Goal: Information Seeking & Learning: Learn about a topic

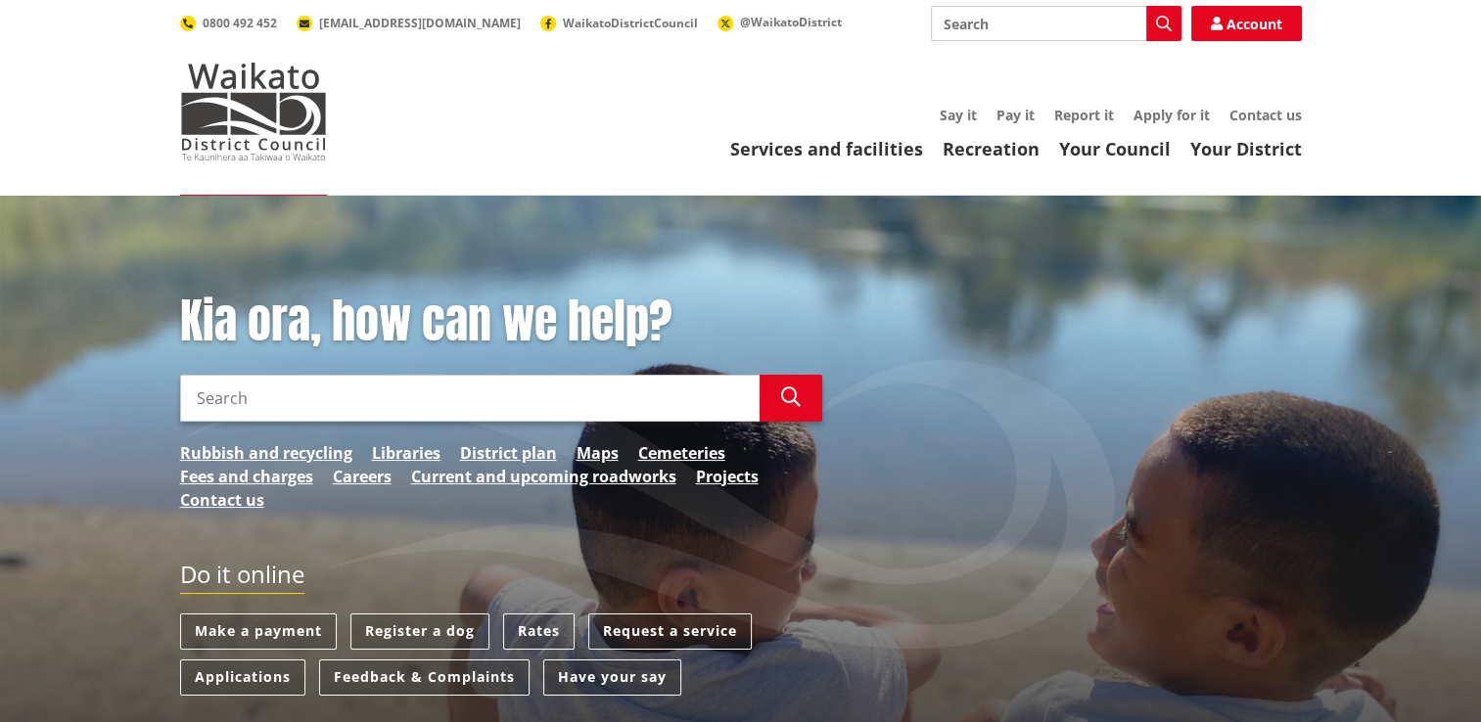
click at [258, 395] on input "Search" at bounding box center [469, 398] width 579 height 47
click at [239, 454] on link "Rubbish and recycling" at bounding box center [266, 452] width 172 height 23
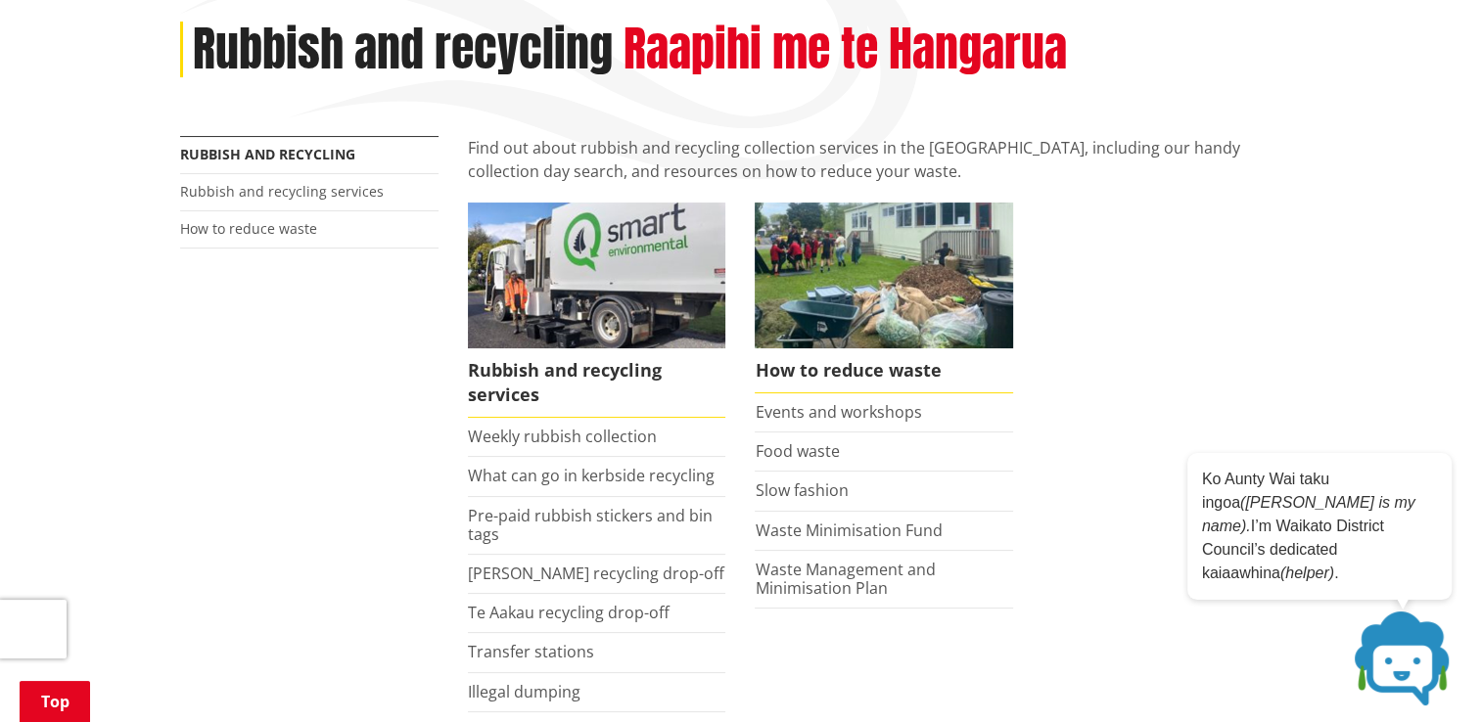
scroll to position [294, 0]
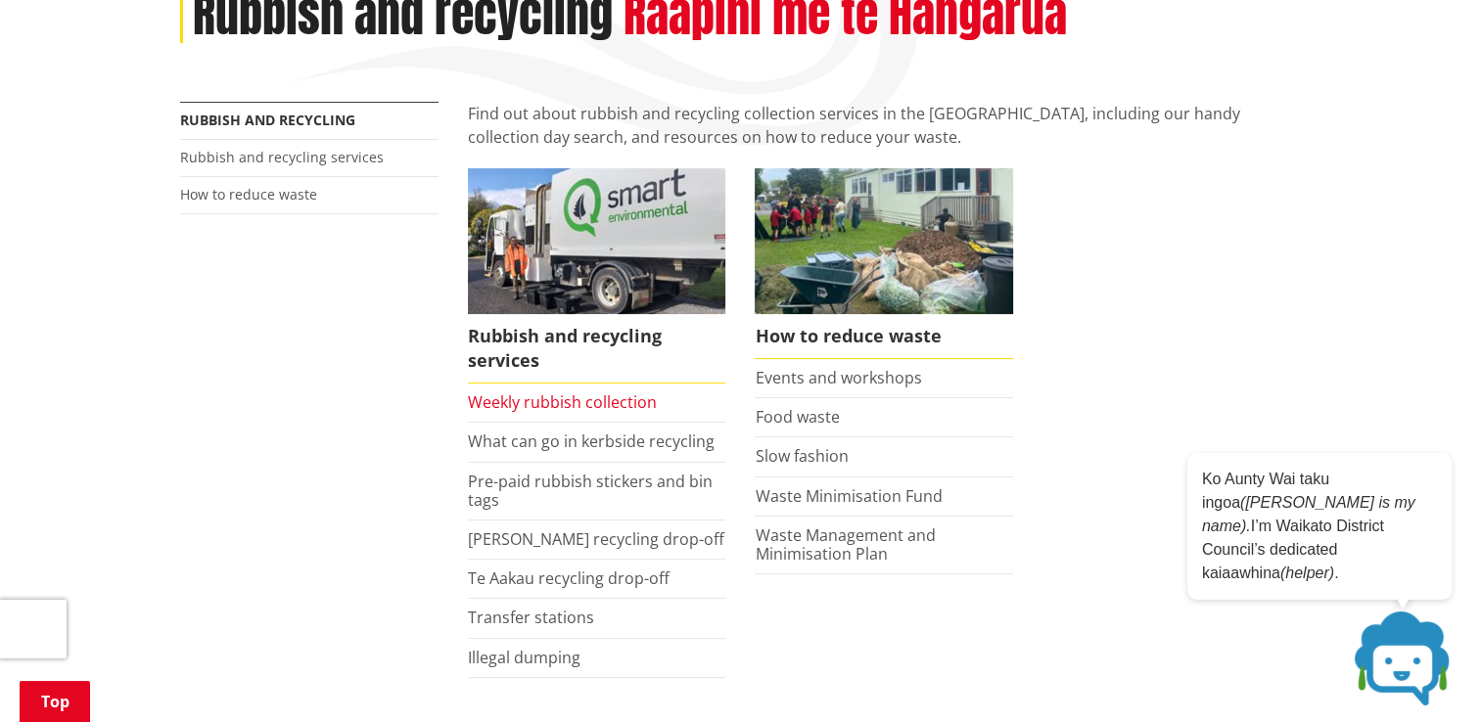
click at [527, 401] on link "Weekly rubbish collection" at bounding box center [562, 402] width 189 height 22
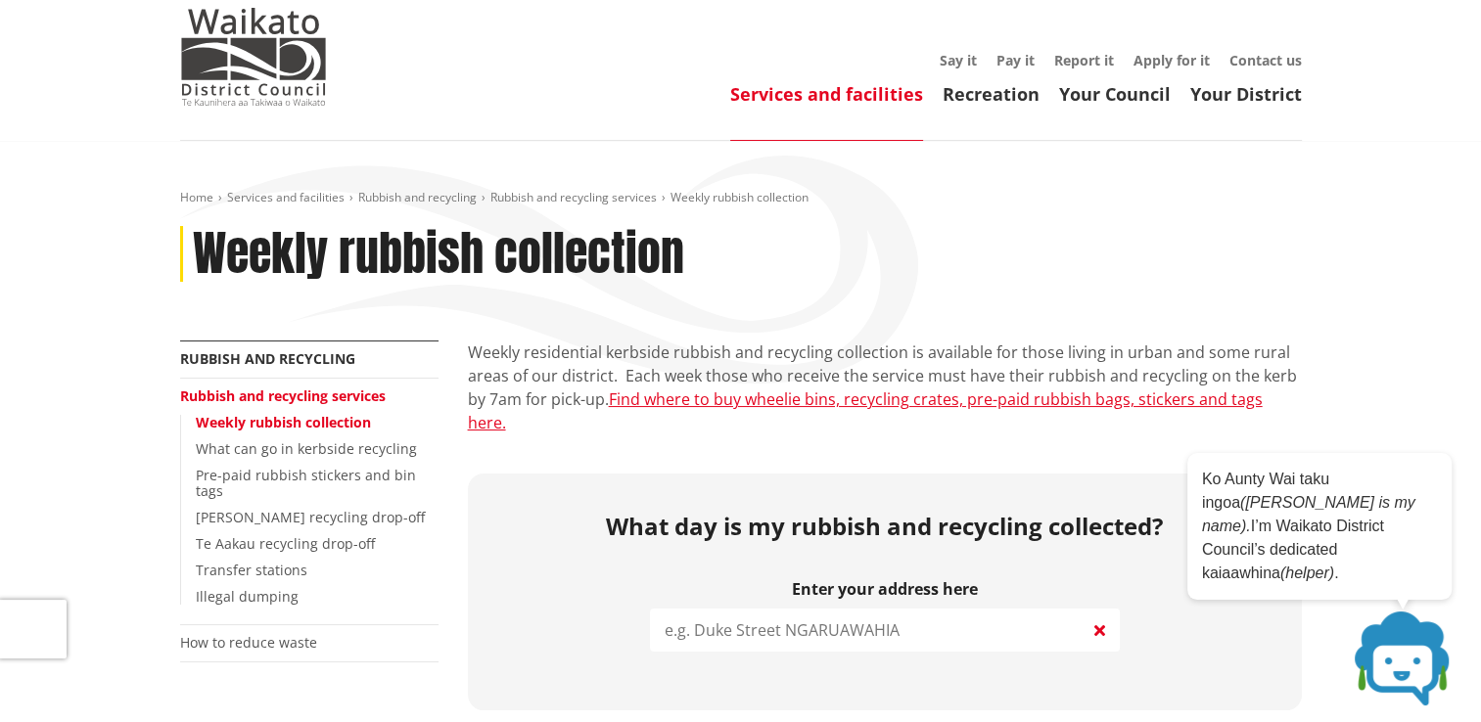
scroll to position [98, 0]
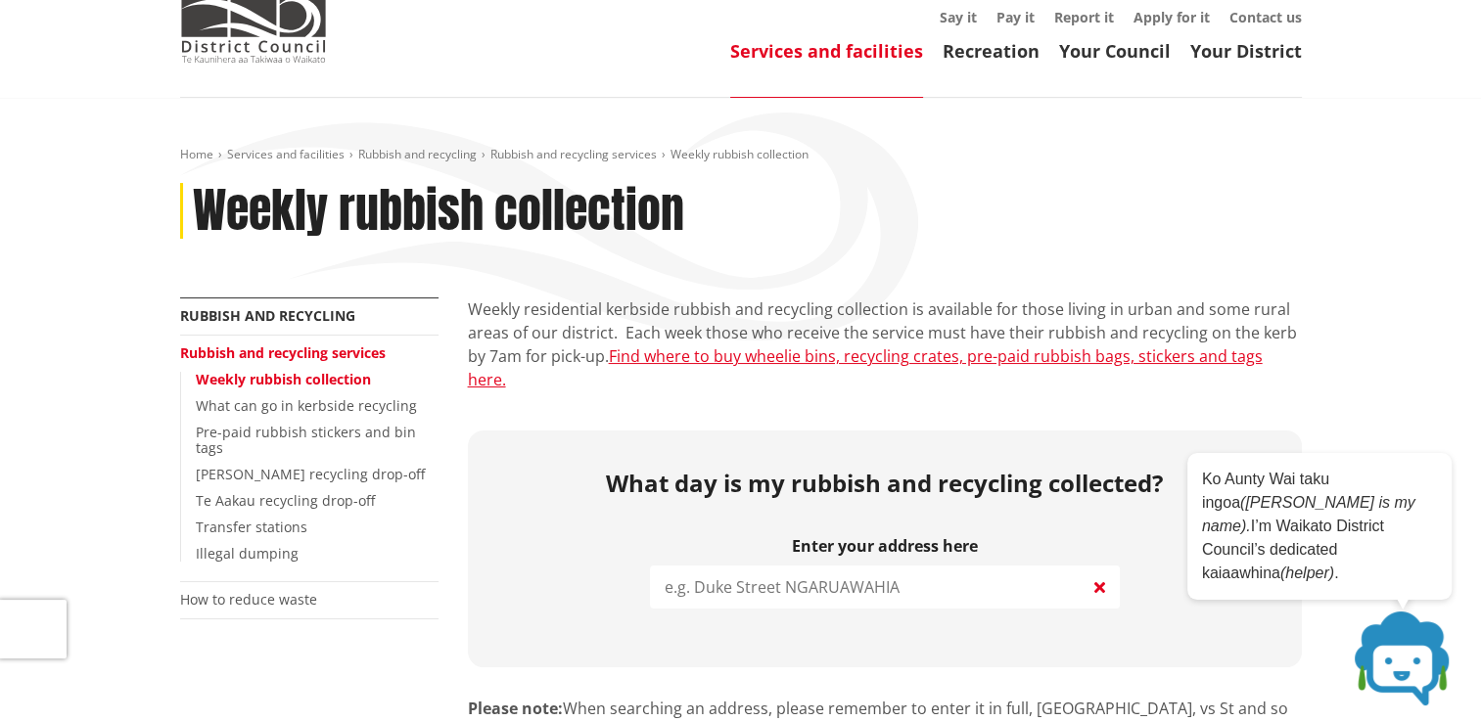
click at [776, 566] on input "search" at bounding box center [885, 587] width 470 height 43
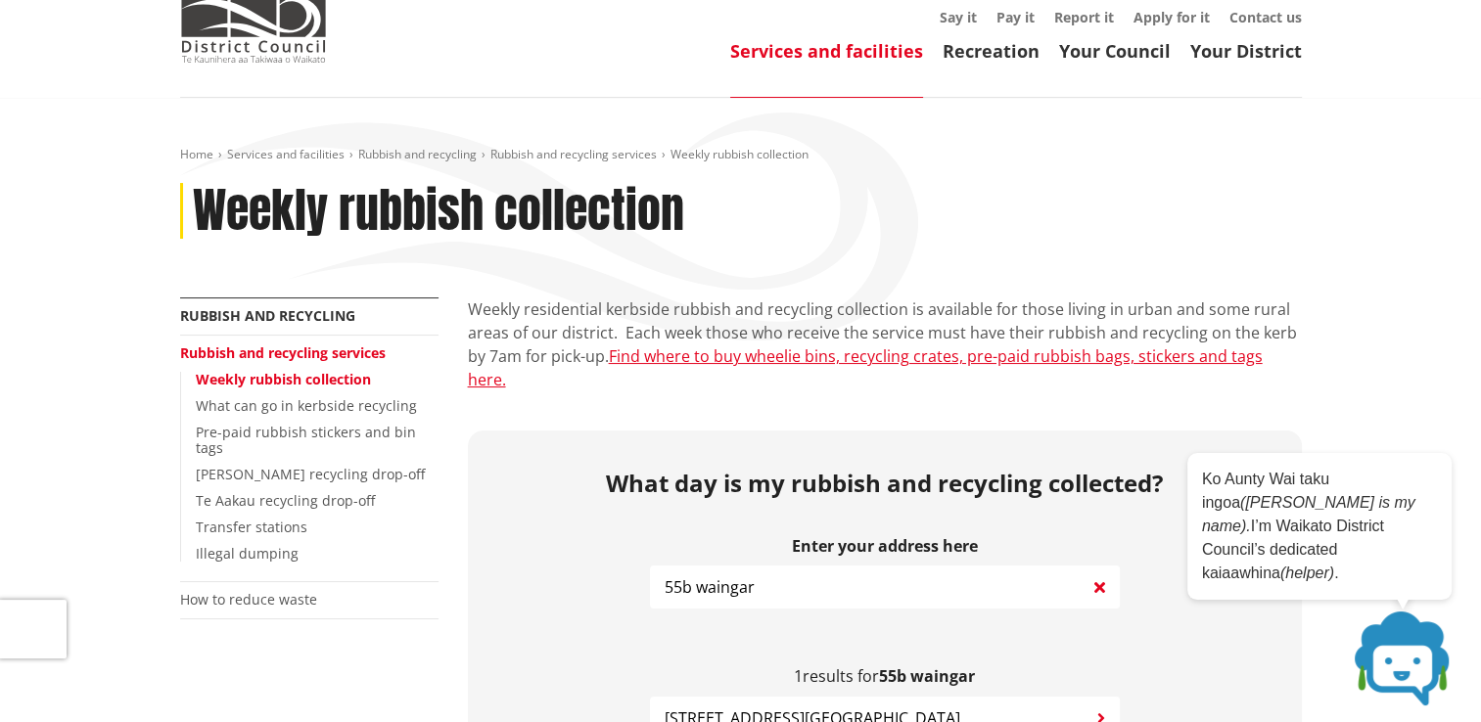
type input "55b waingar"
click at [721, 707] on span "55B Waingaro Road NGARUAWAHIA" at bounding box center [813, 718] width 296 height 23
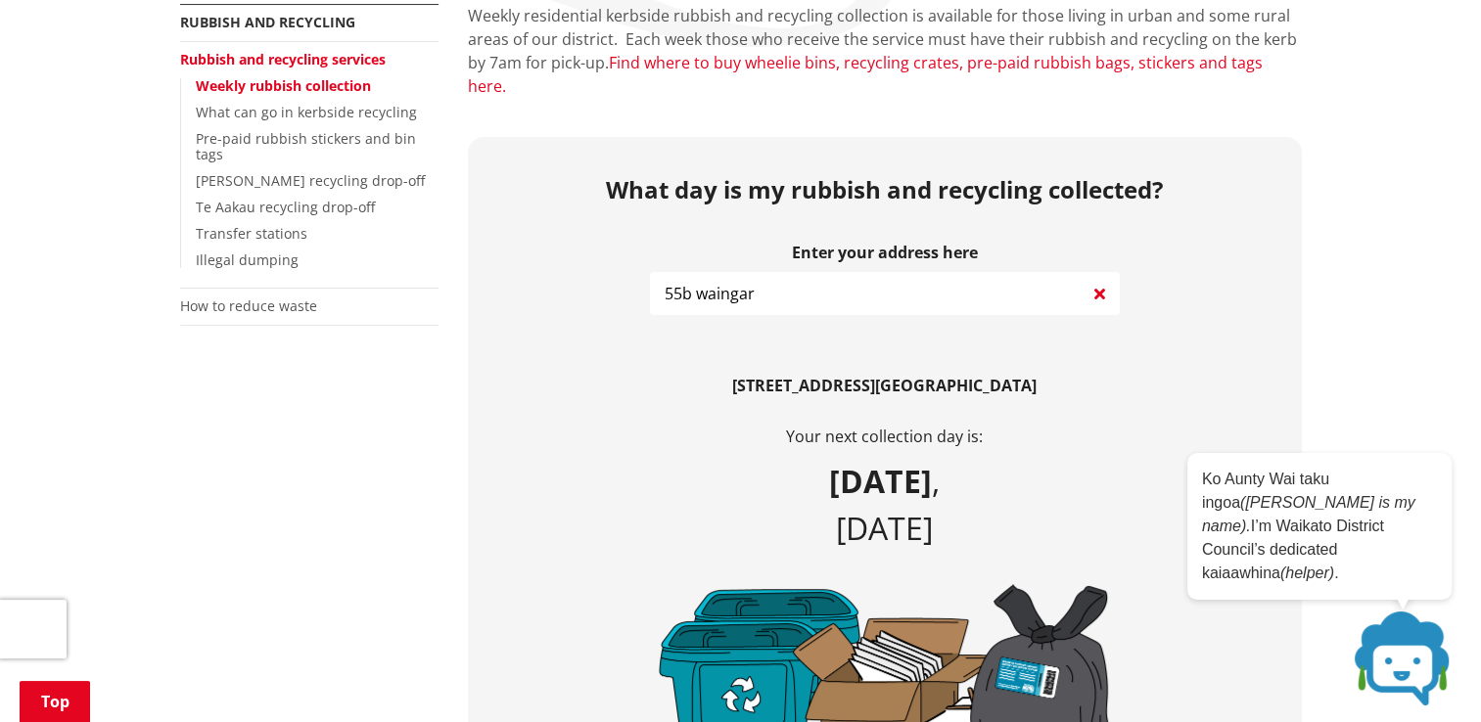
click at [728, 65] on link "Find where to buy wheelie bins, recycling crates, pre-paid rubbish bags, sticke…" at bounding box center [865, 74] width 795 height 45
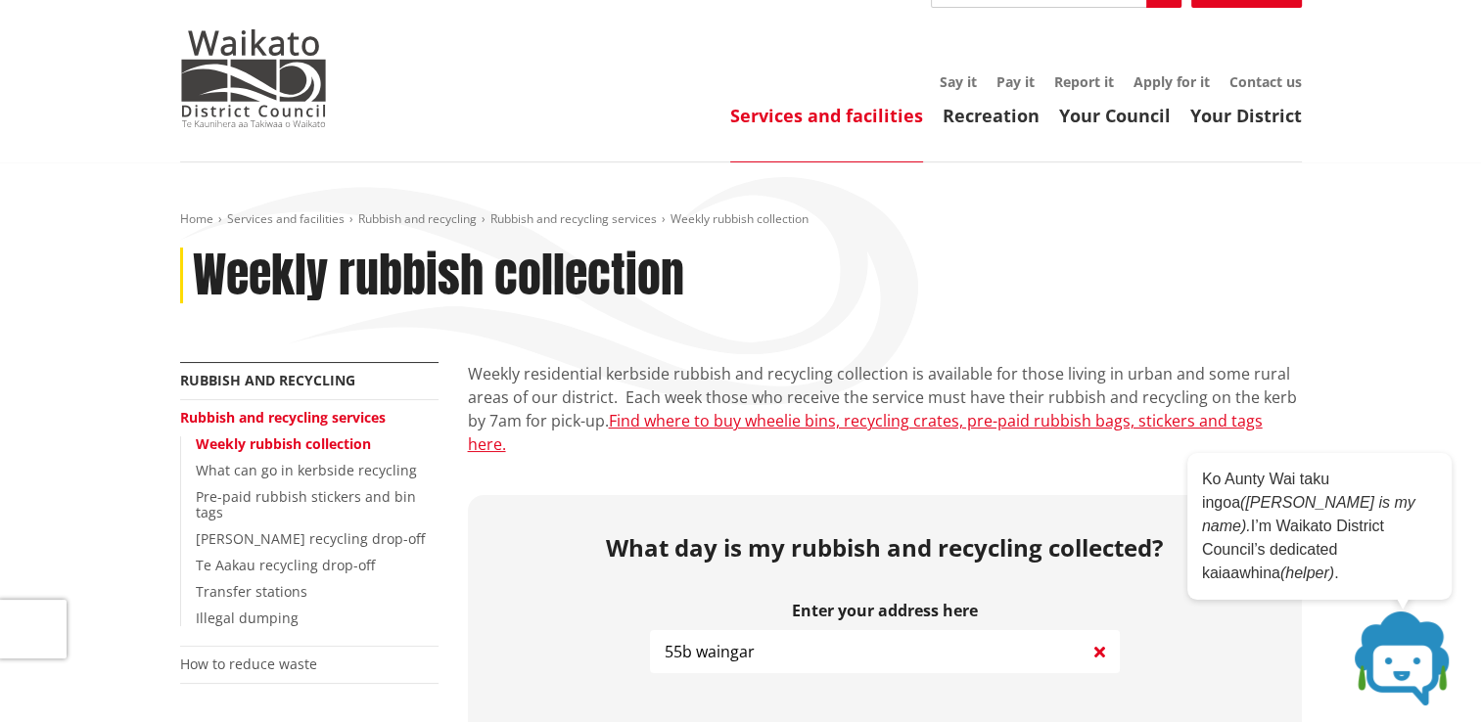
scroll to position [0, 0]
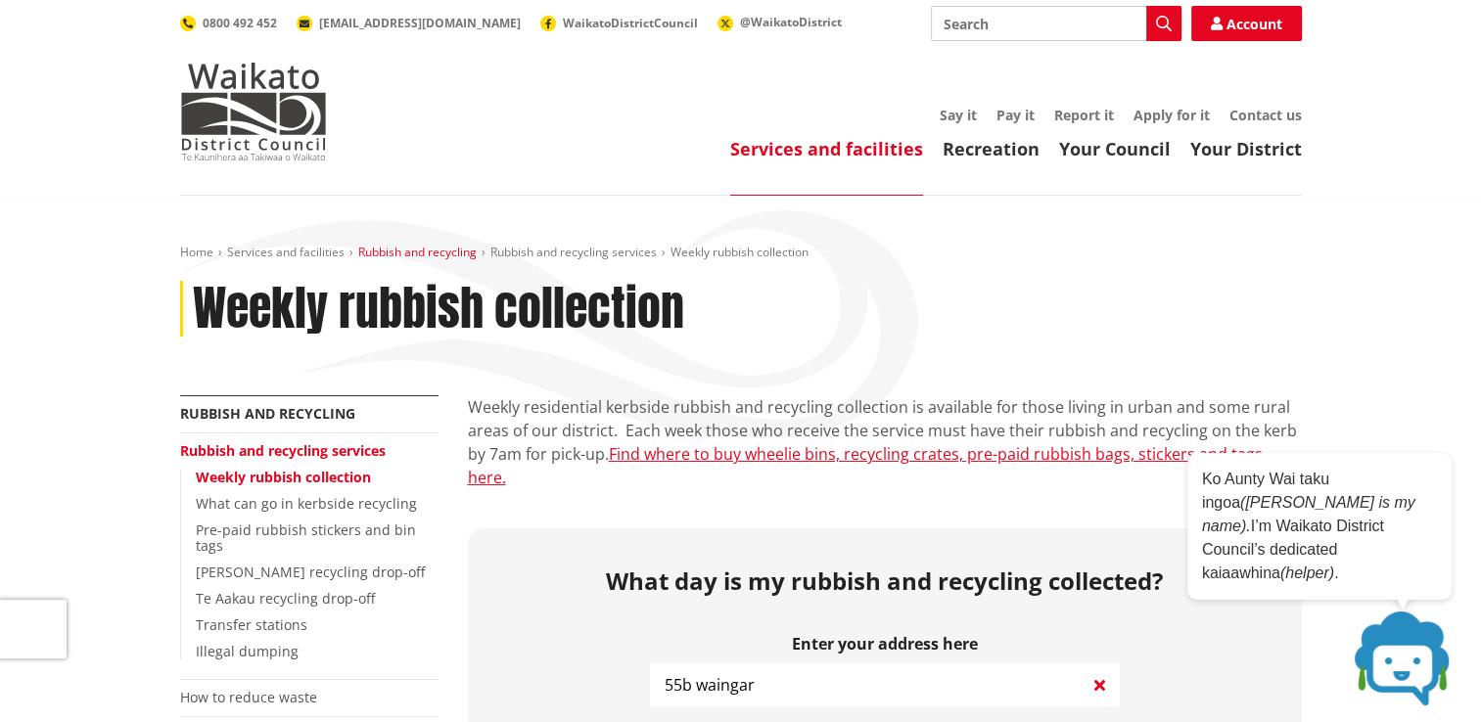
click at [442, 253] on link "Rubbish and recycling" at bounding box center [417, 252] width 118 height 17
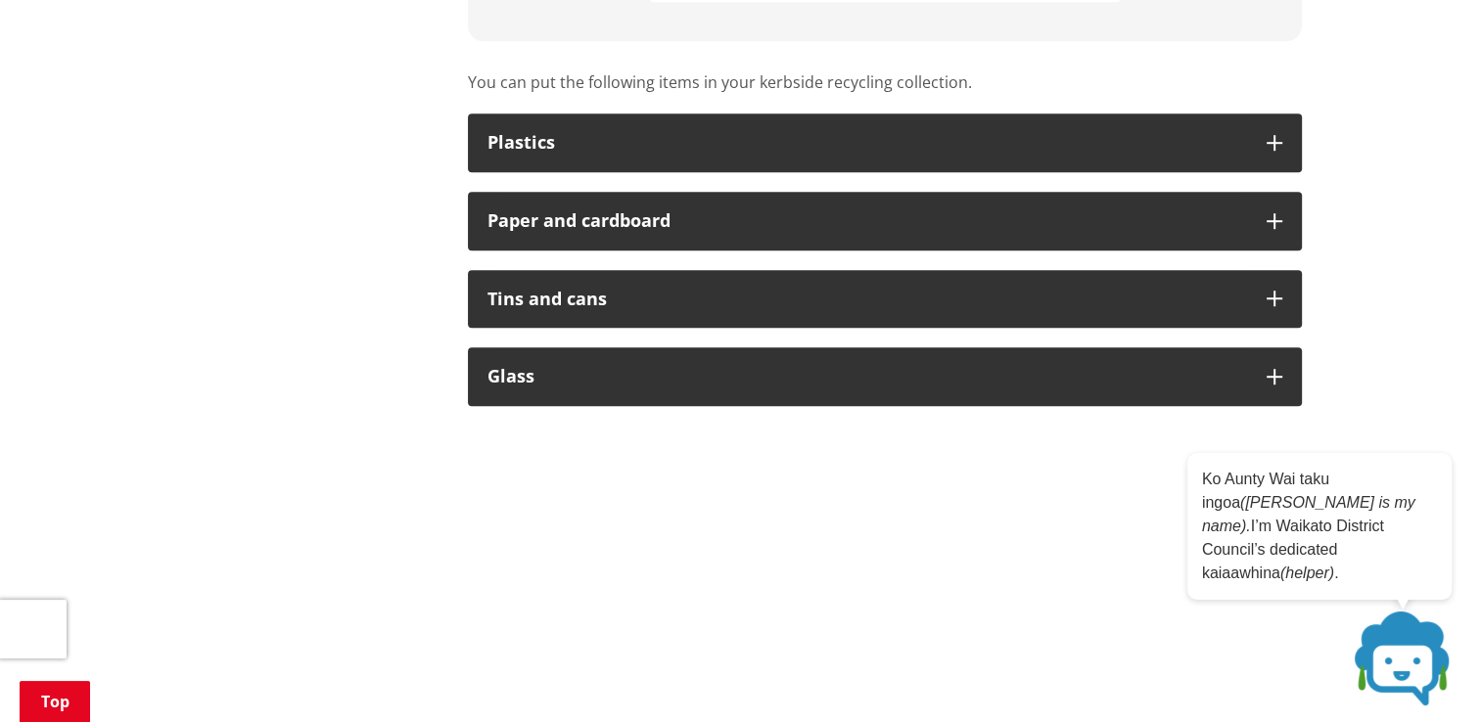
scroll to position [1272, 0]
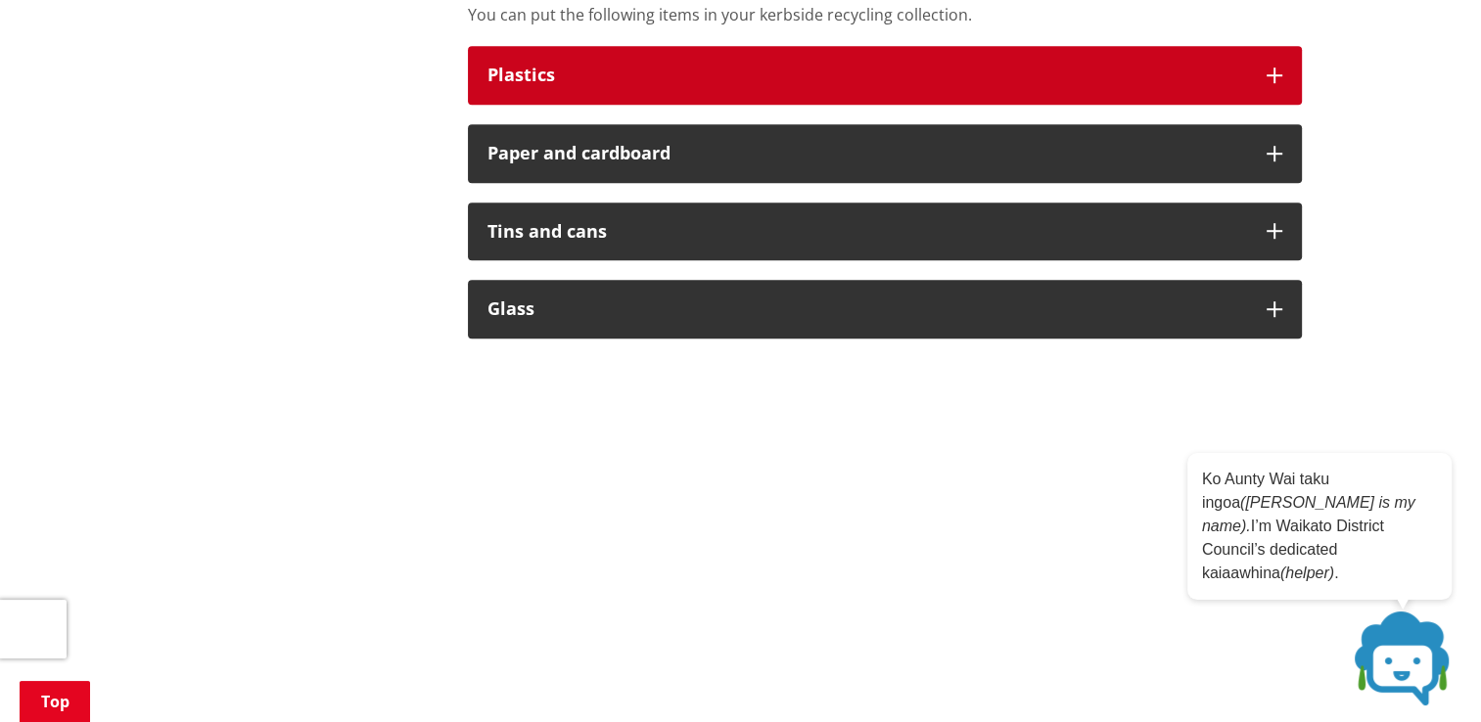
click at [1268, 74] on icon "button" at bounding box center [1274, 76] width 16 height 16
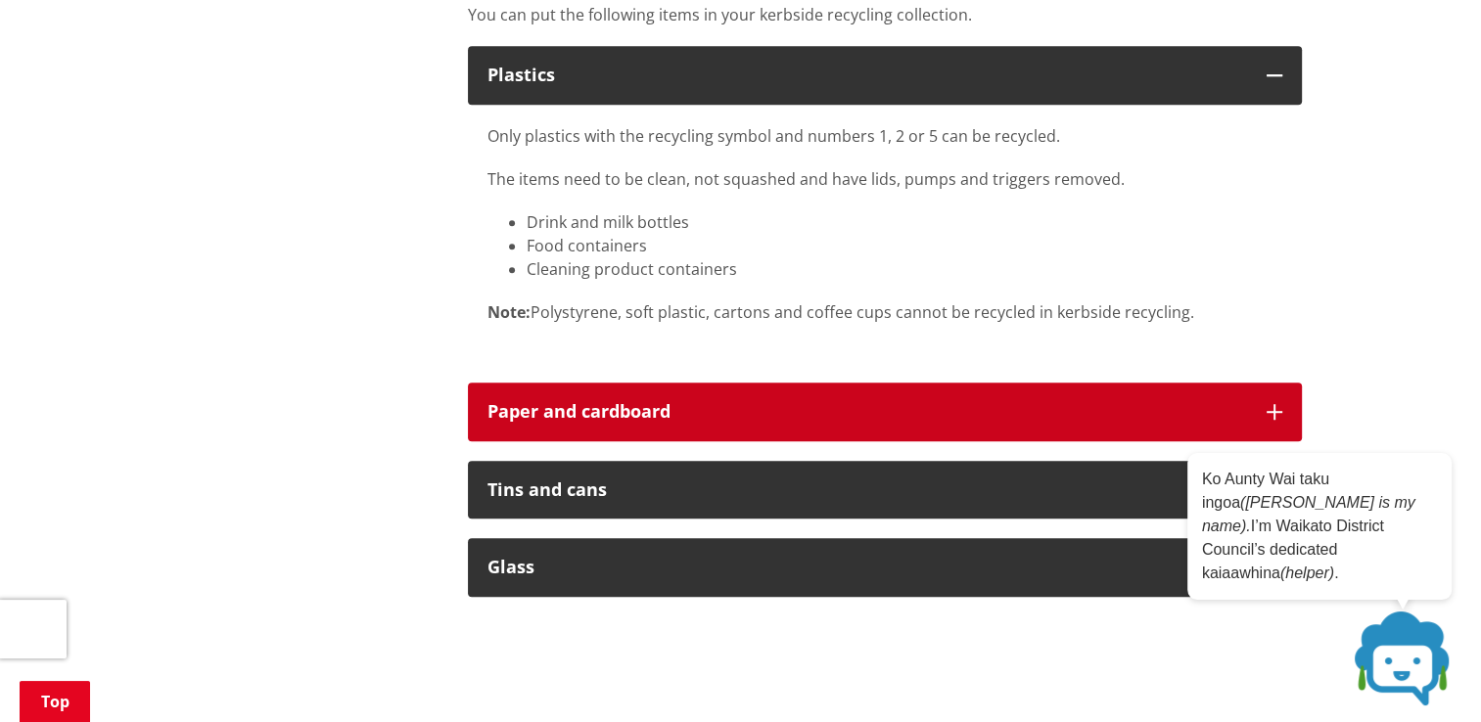
click at [1274, 412] on icon "button" at bounding box center [1274, 412] width 16 height 16
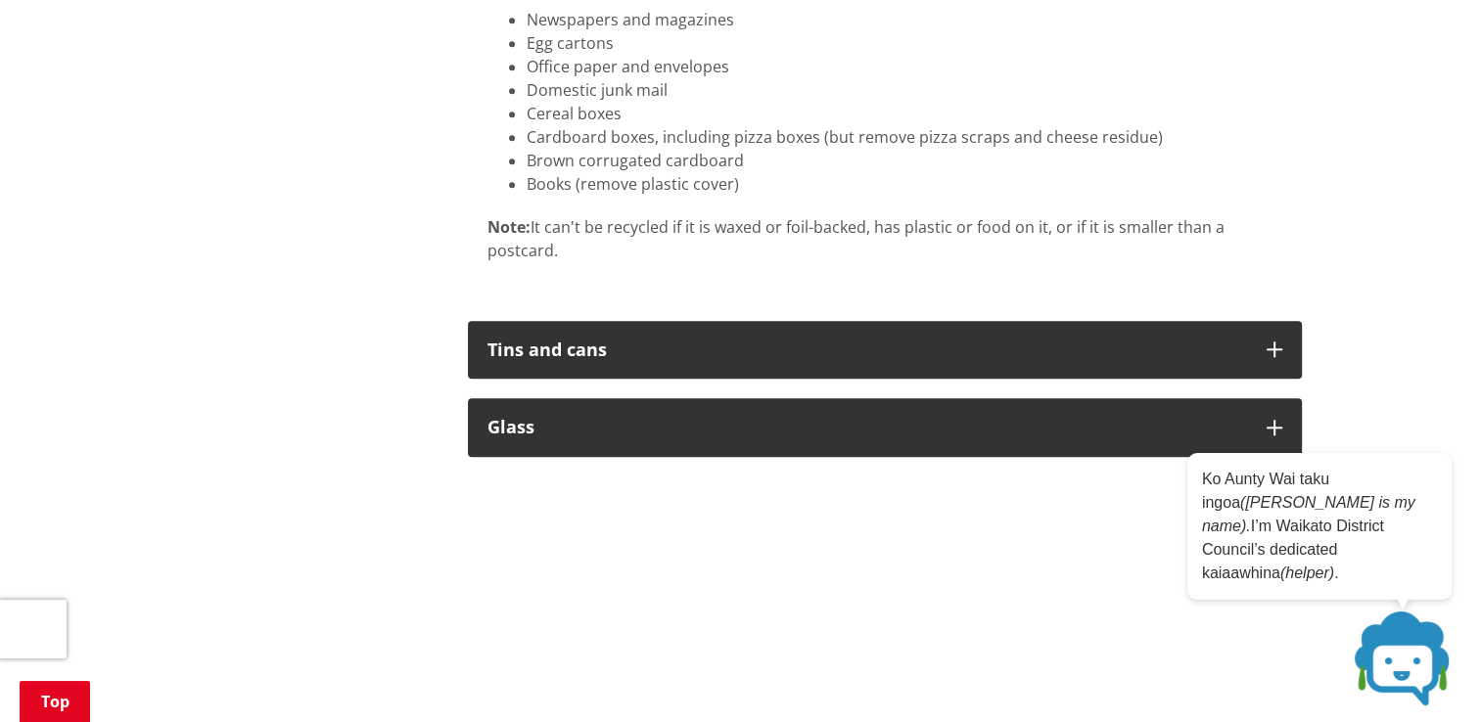
scroll to position [1957, 0]
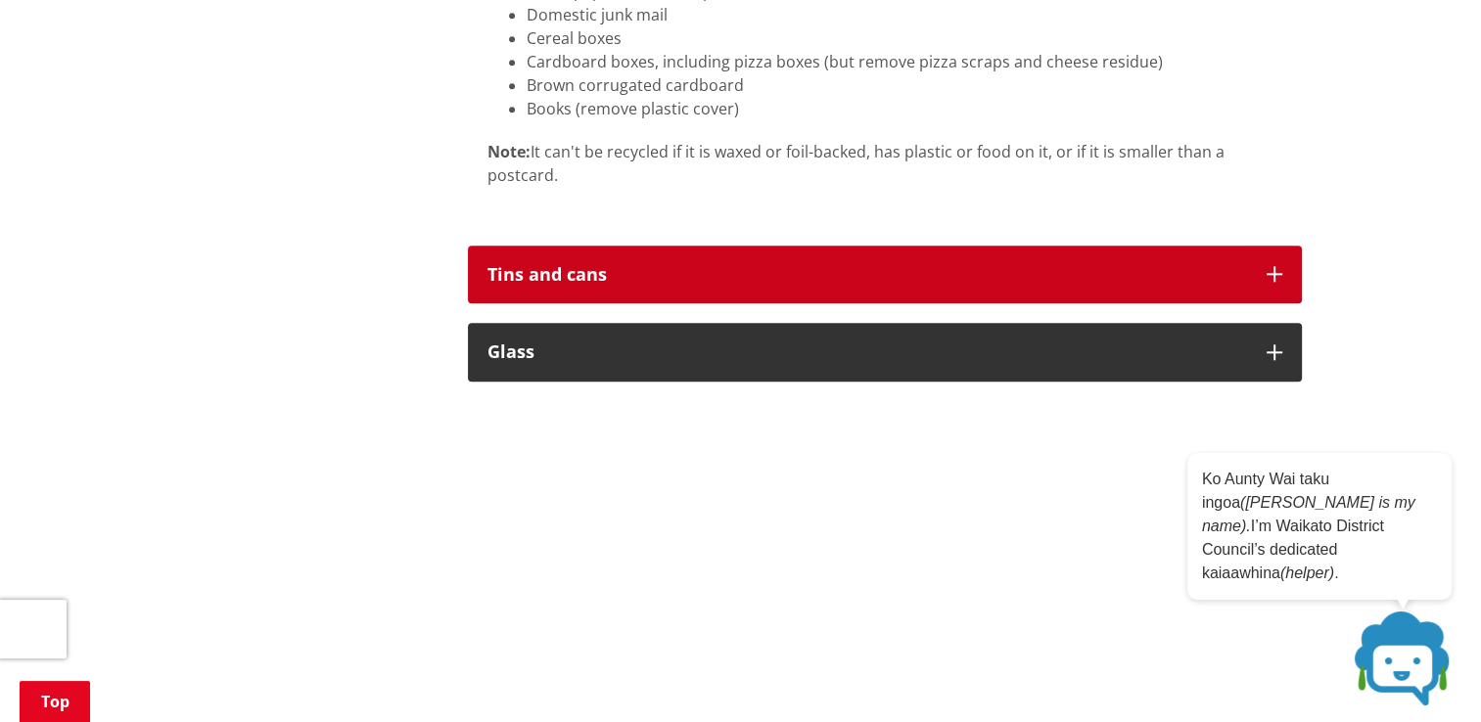
click at [1272, 272] on icon "button" at bounding box center [1274, 274] width 16 height 16
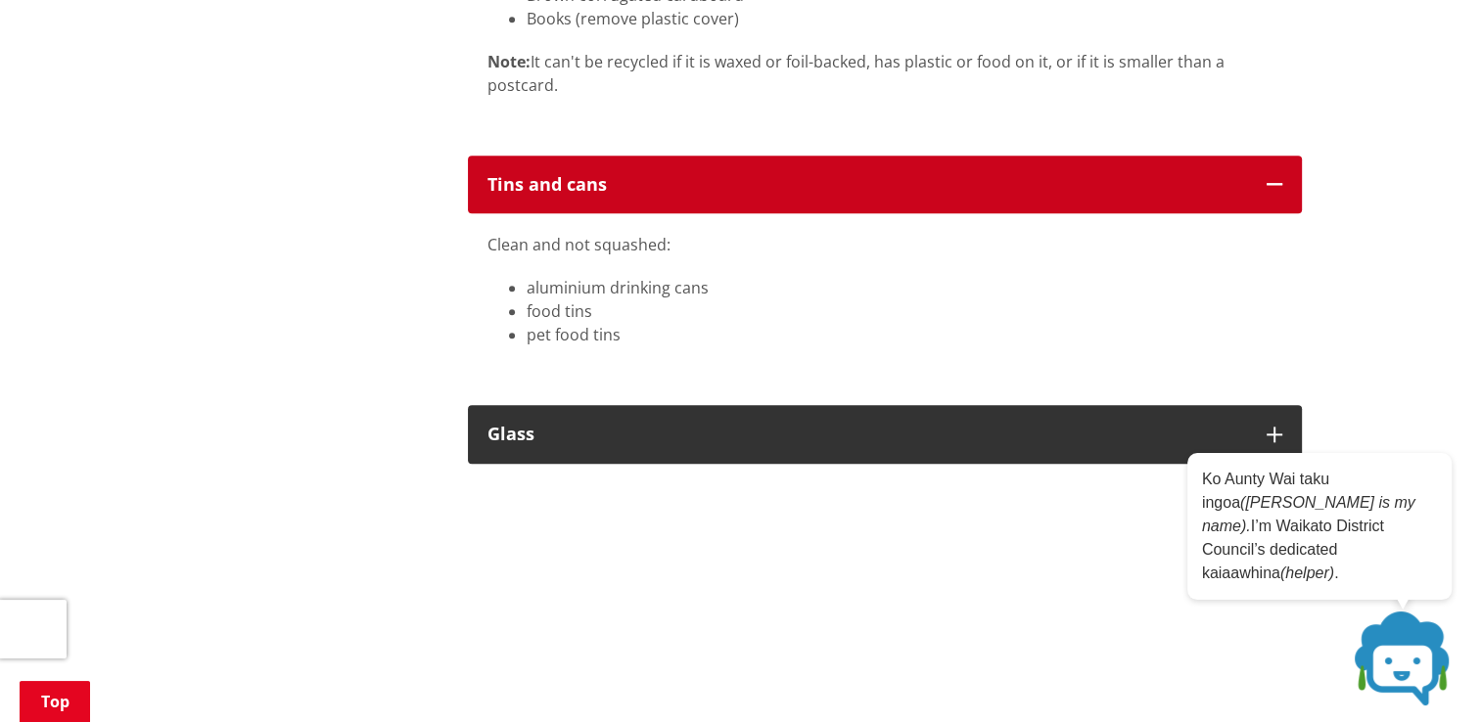
scroll to position [2153, 0]
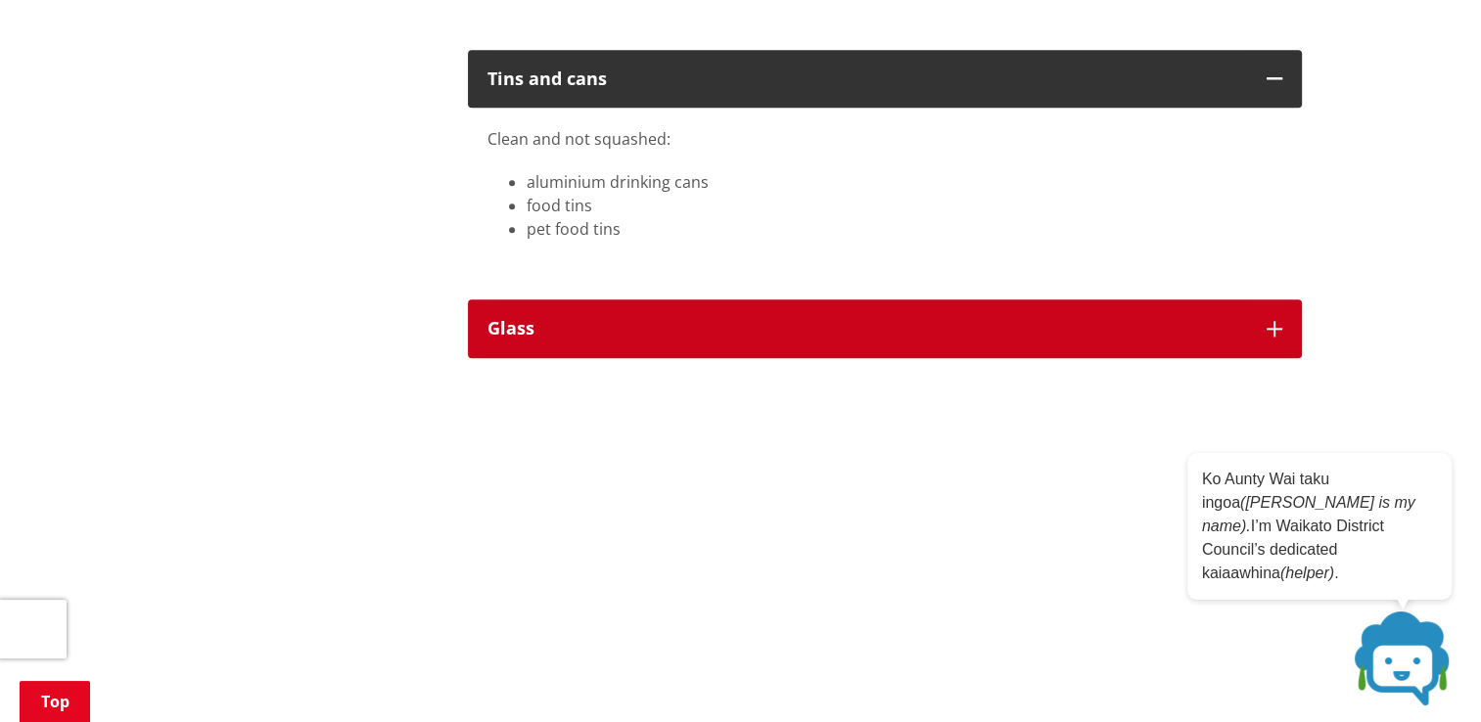
click at [1268, 331] on icon "button" at bounding box center [1274, 329] width 16 height 16
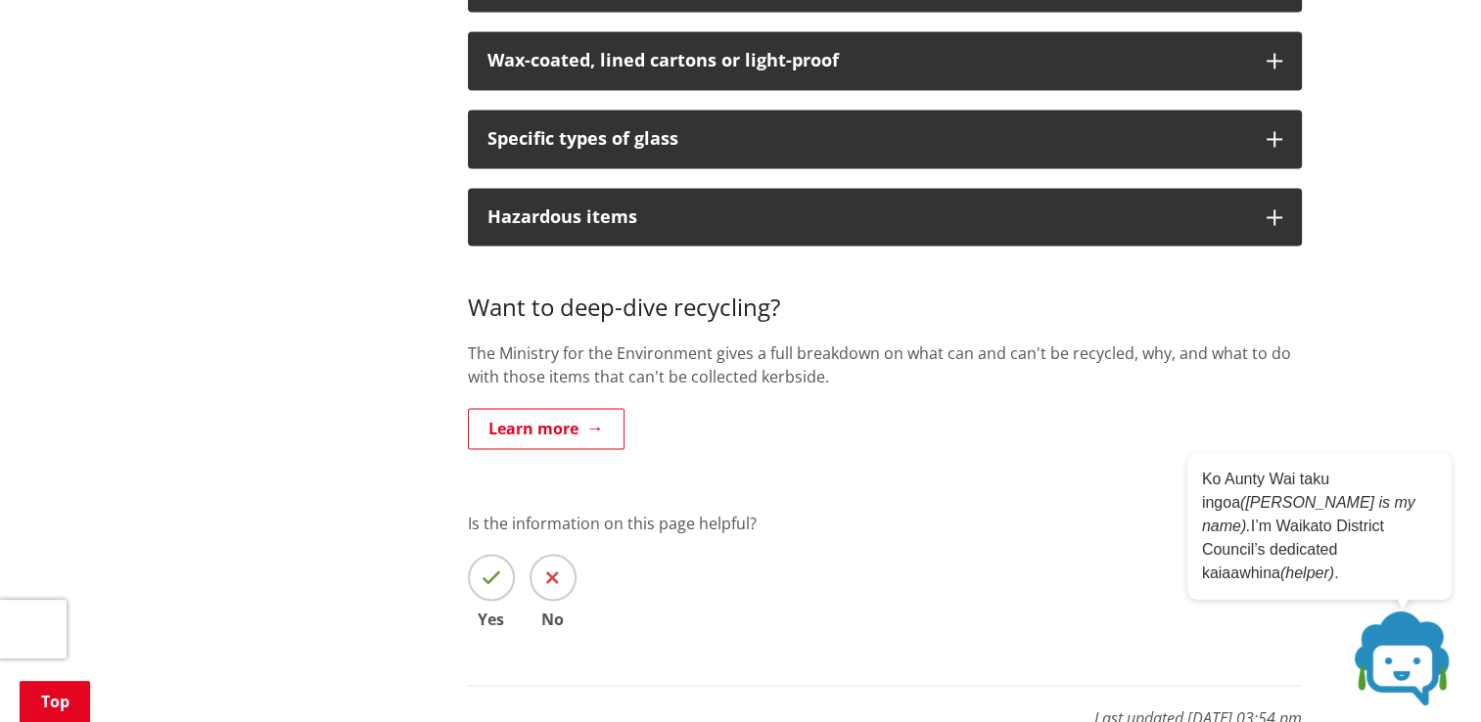
scroll to position [3230, 0]
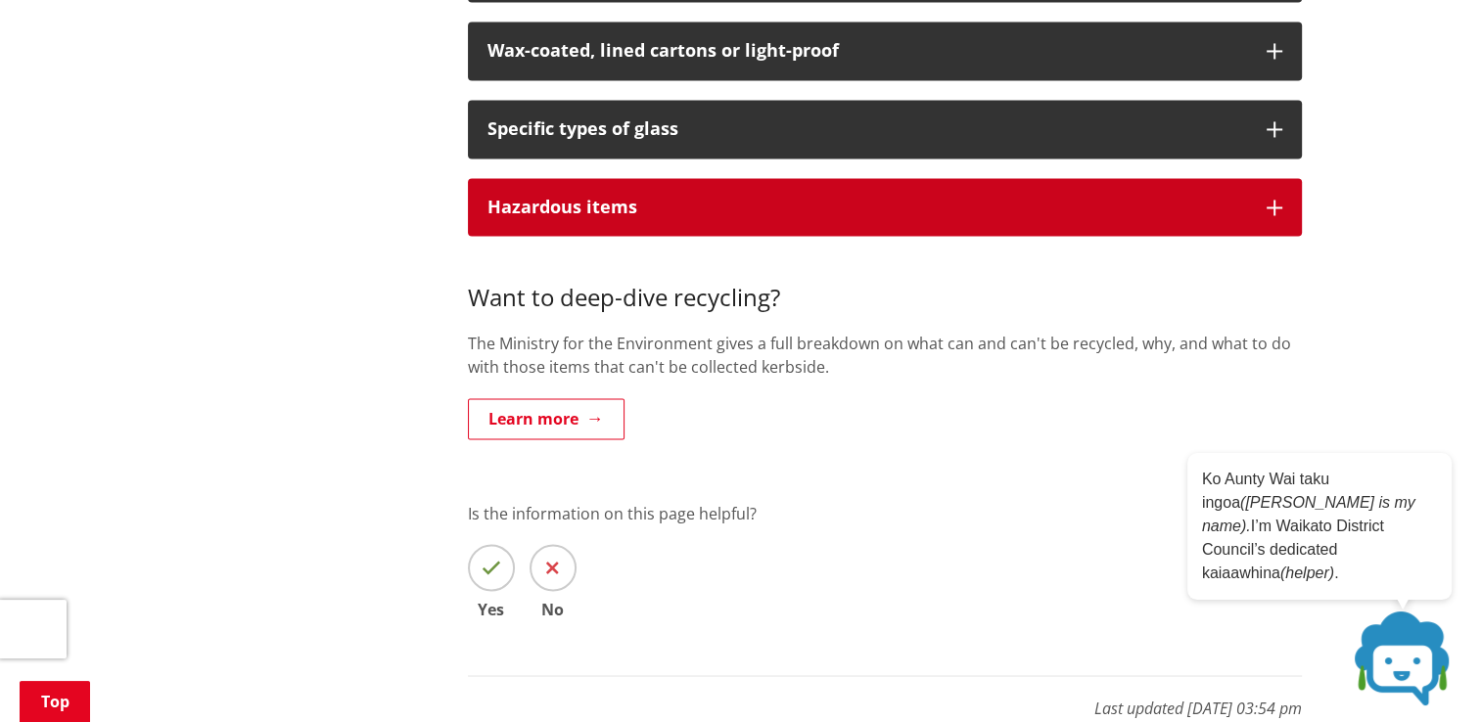
click at [1277, 213] on icon "button" at bounding box center [1274, 208] width 16 height 16
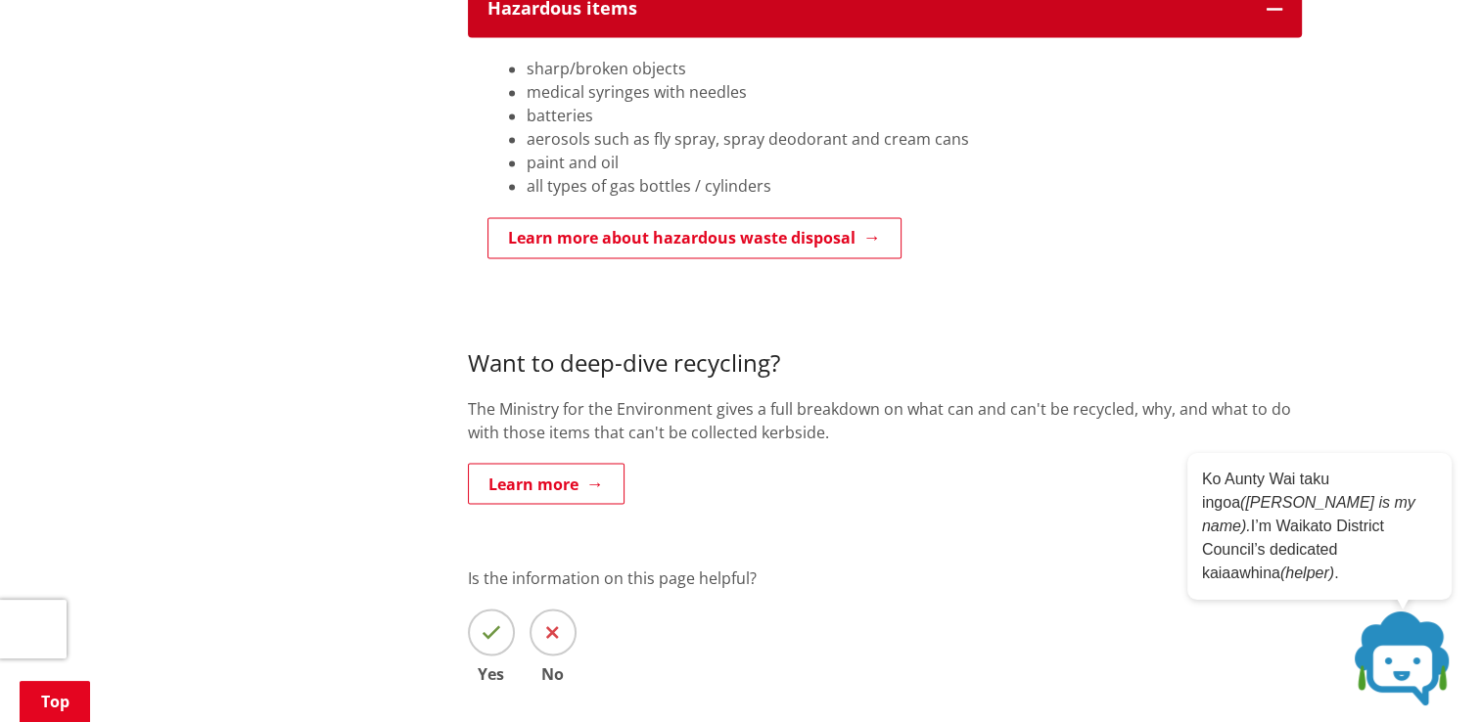
scroll to position [3328, 0]
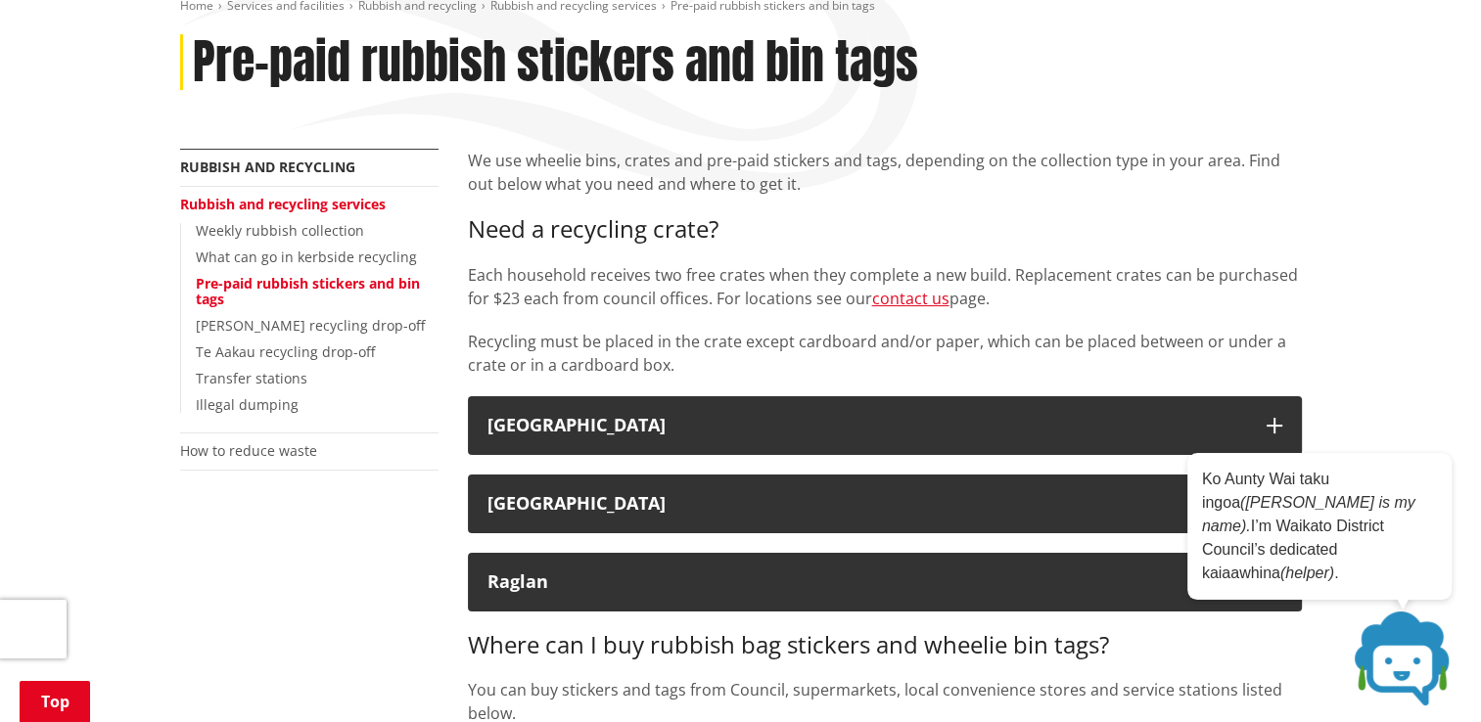
scroll to position [391, 0]
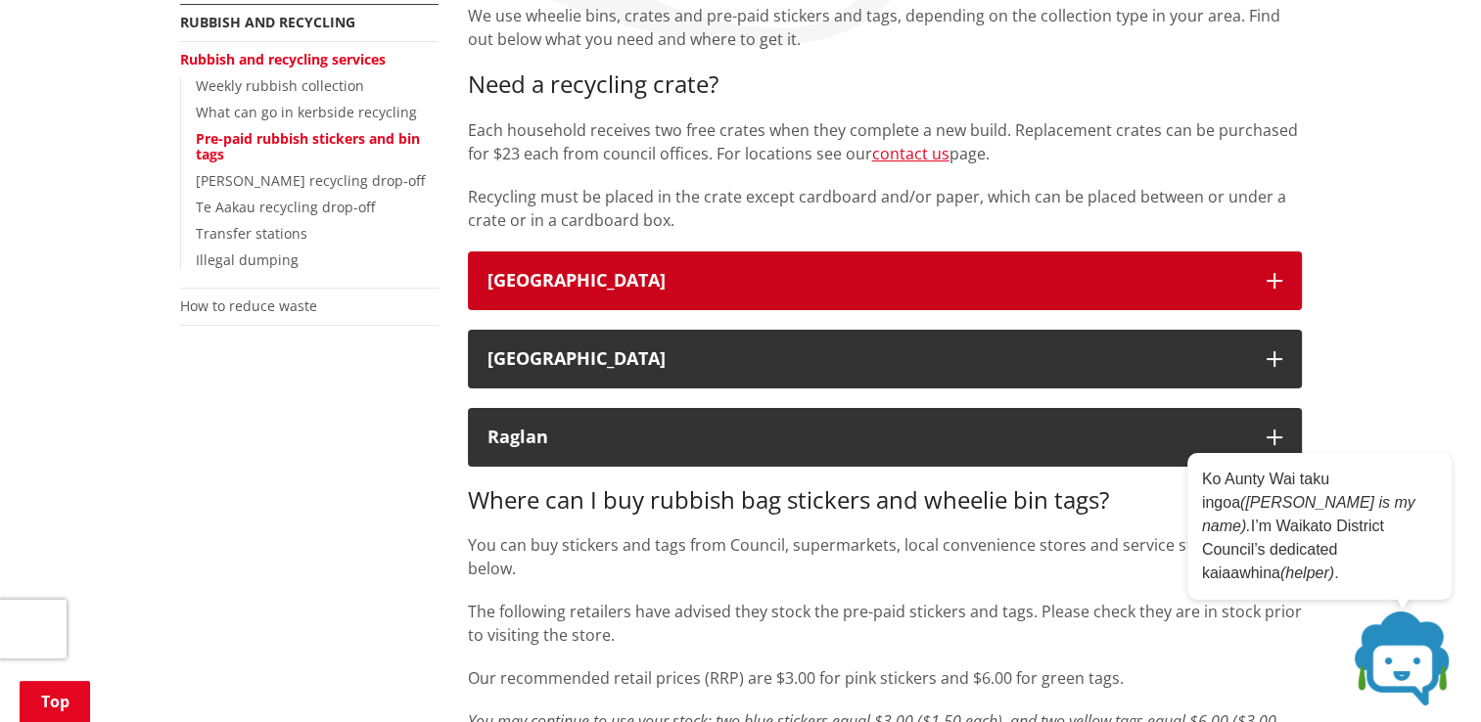
click at [1272, 279] on icon "button" at bounding box center [1274, 281] width 16 height 16
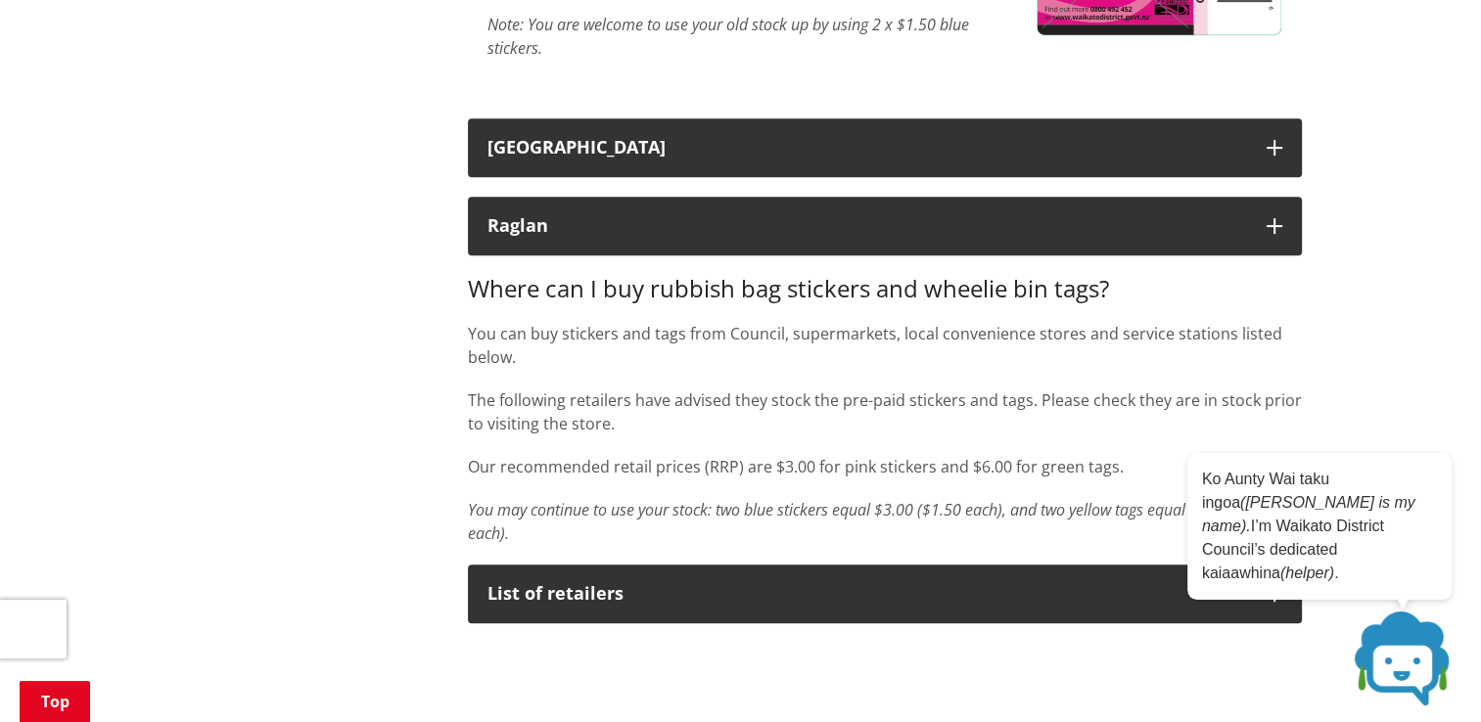
scroll to position [881, 0]
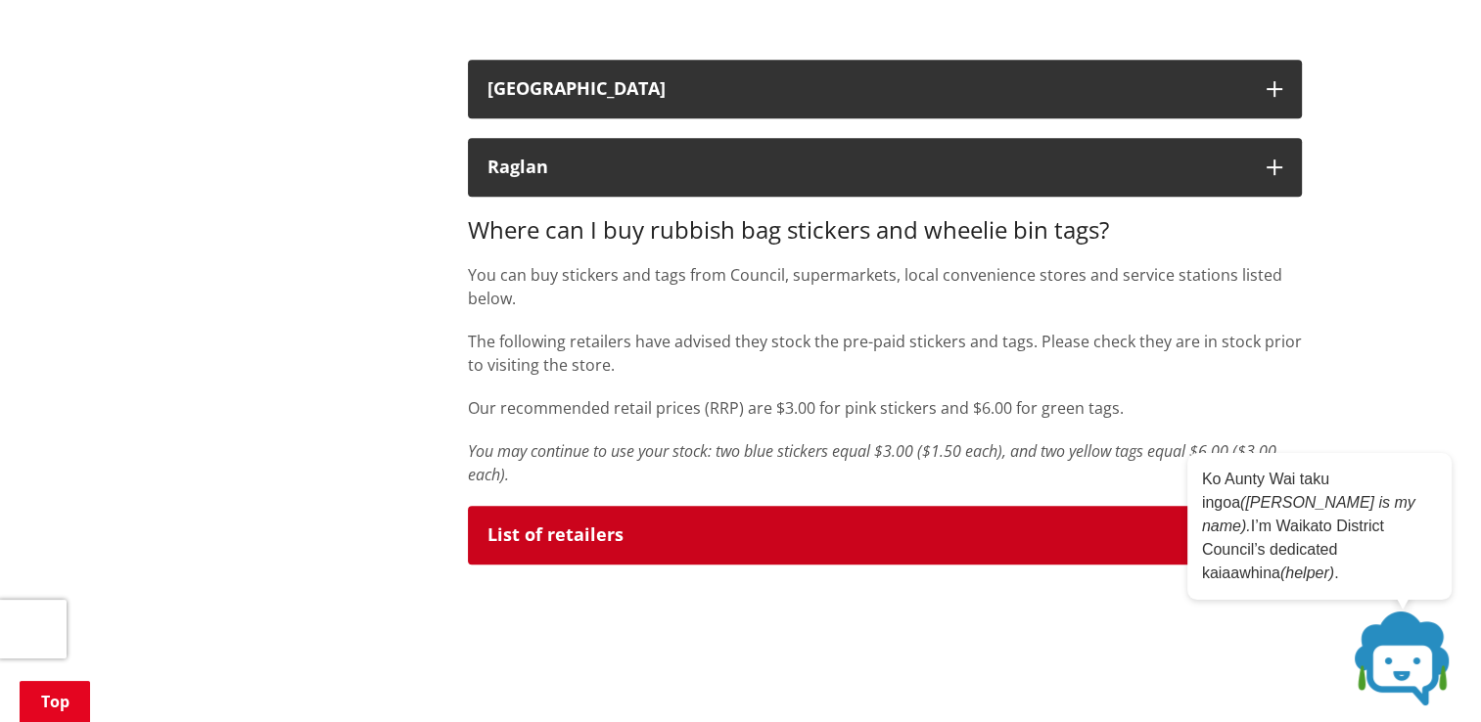
click at [544, 526] on div "List of retailers" at bounding box center [866, 536] width 759 height 20
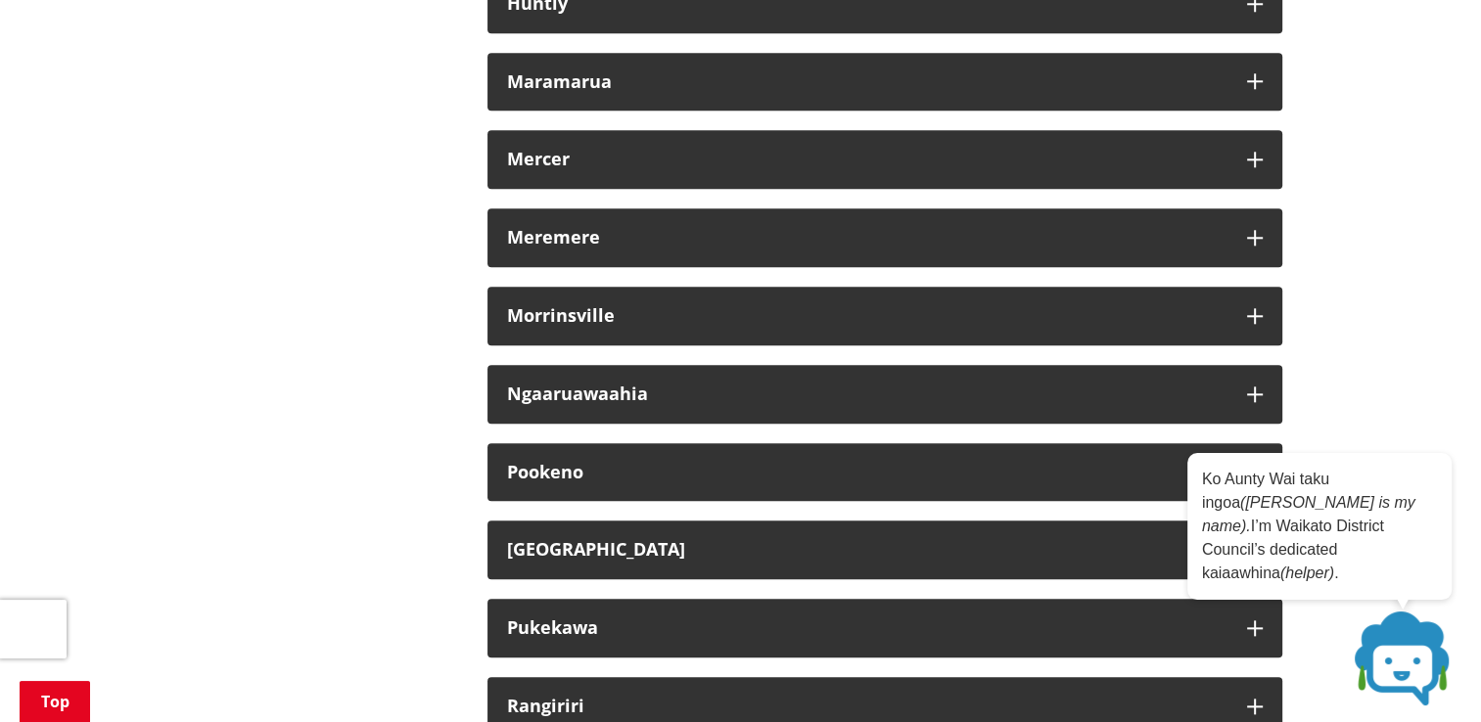
scroll to position [2153, 0]
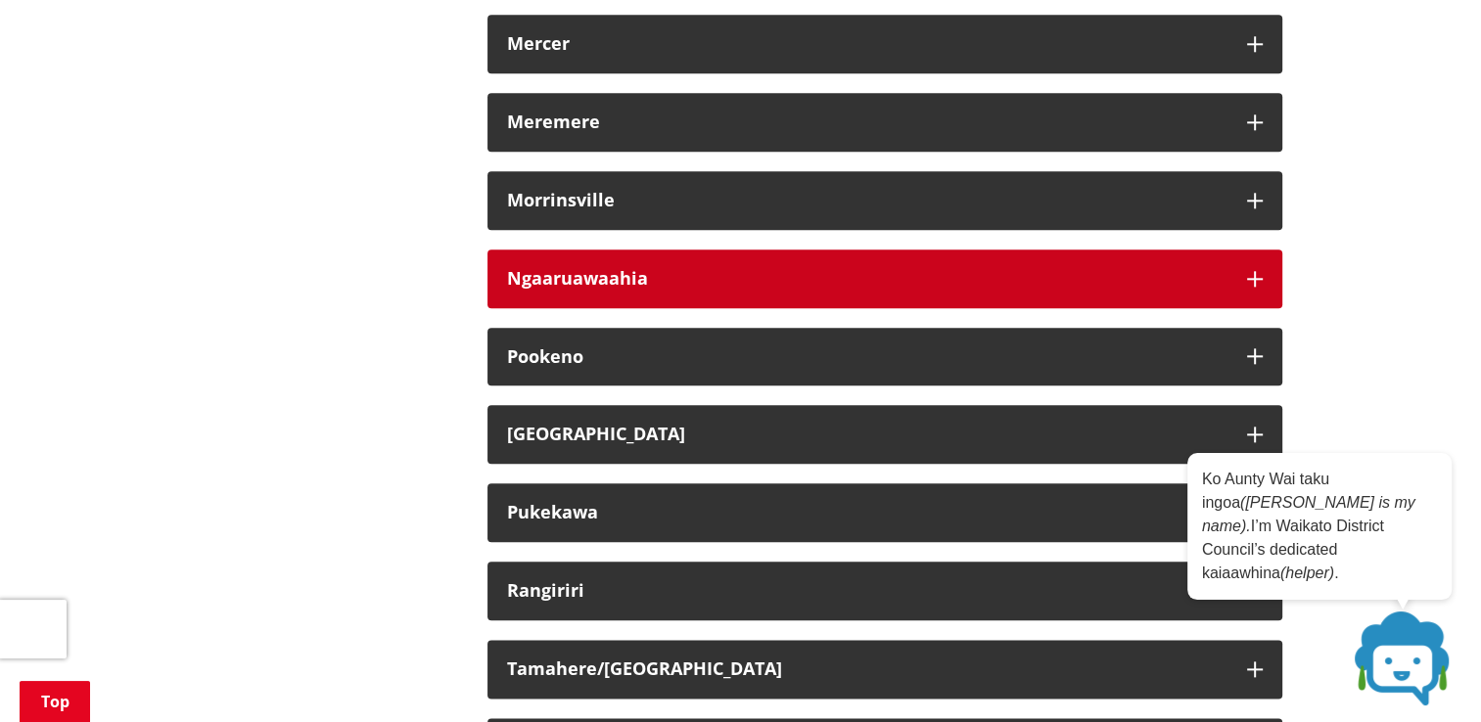
click at [1251, 277] on icon "button" at bounding box center [1255, 279] width 16 height 16
click at [1250, 277] on icon "button" at bounding box center [1255, 279] width 16 height 16
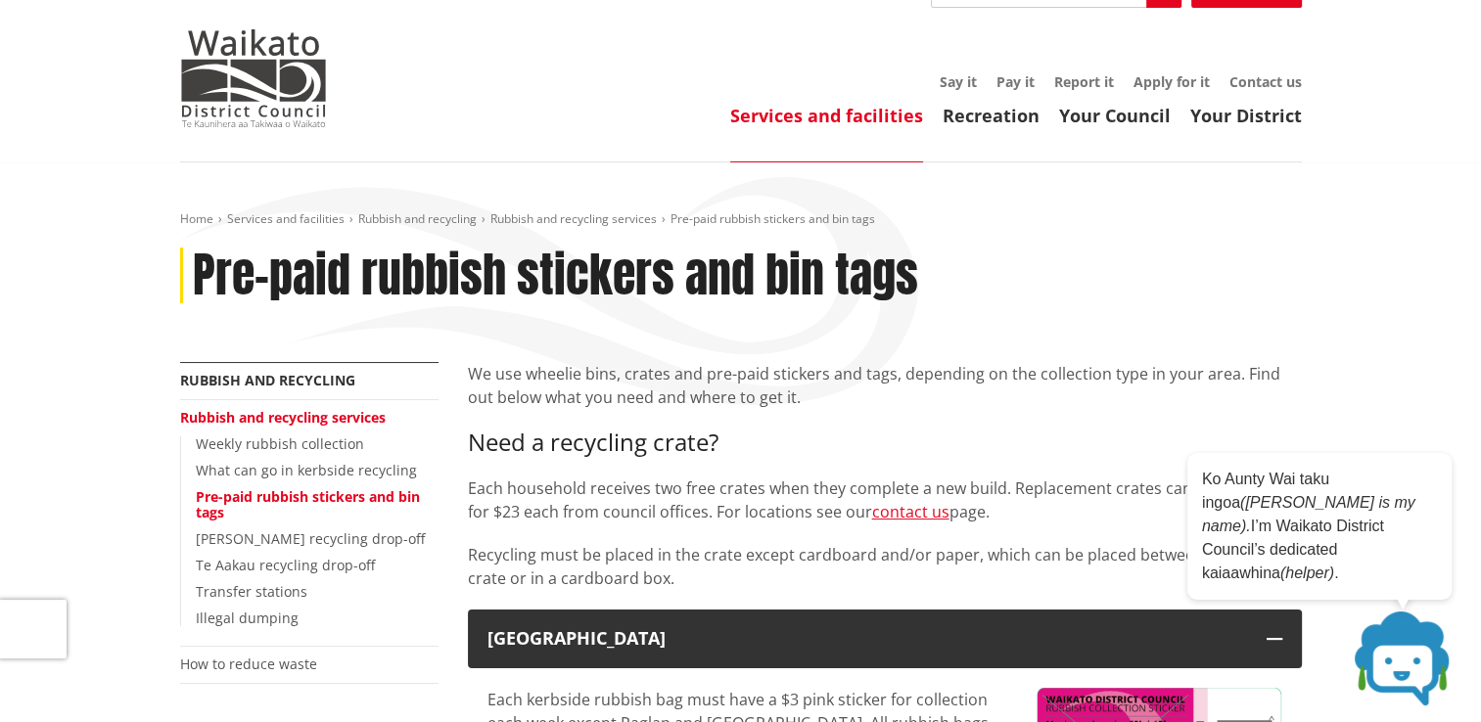
scroll to position [0, 0]
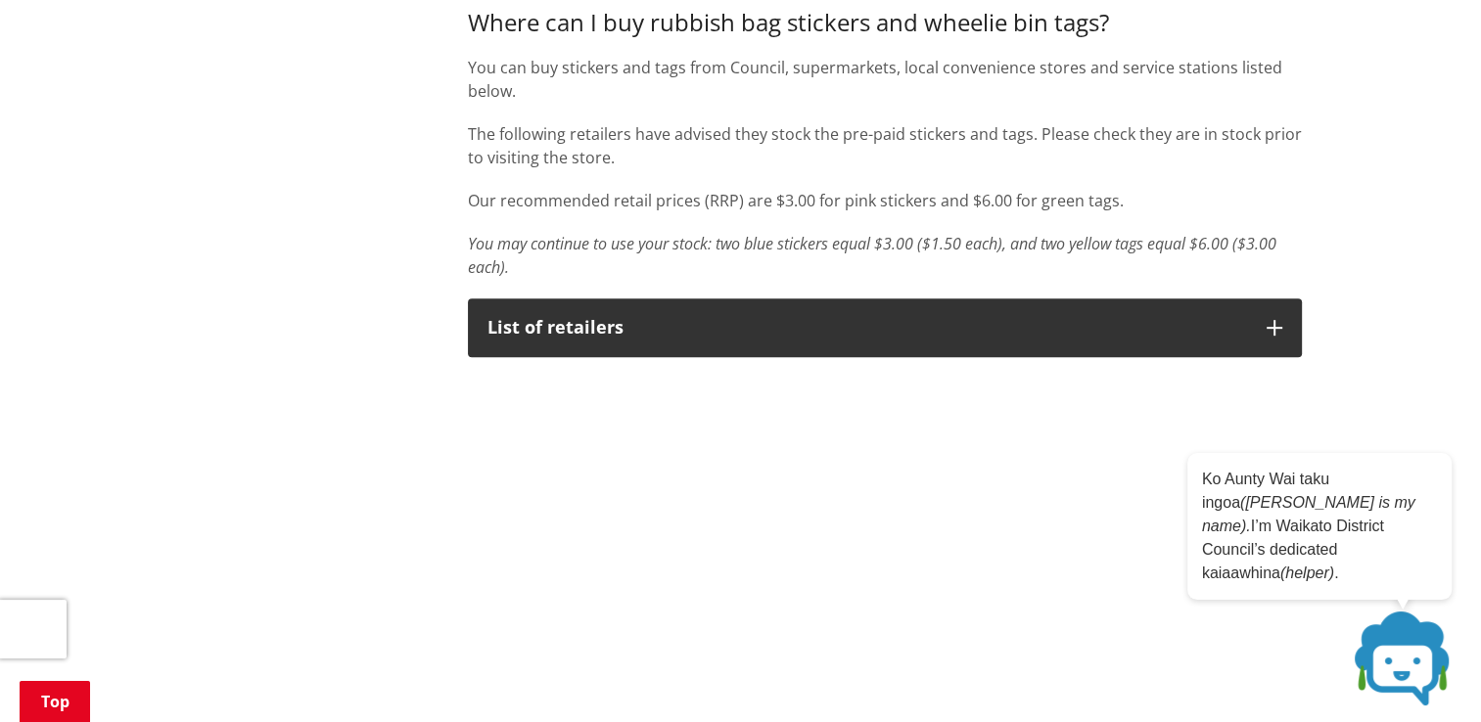
scroll to position [881, 0]
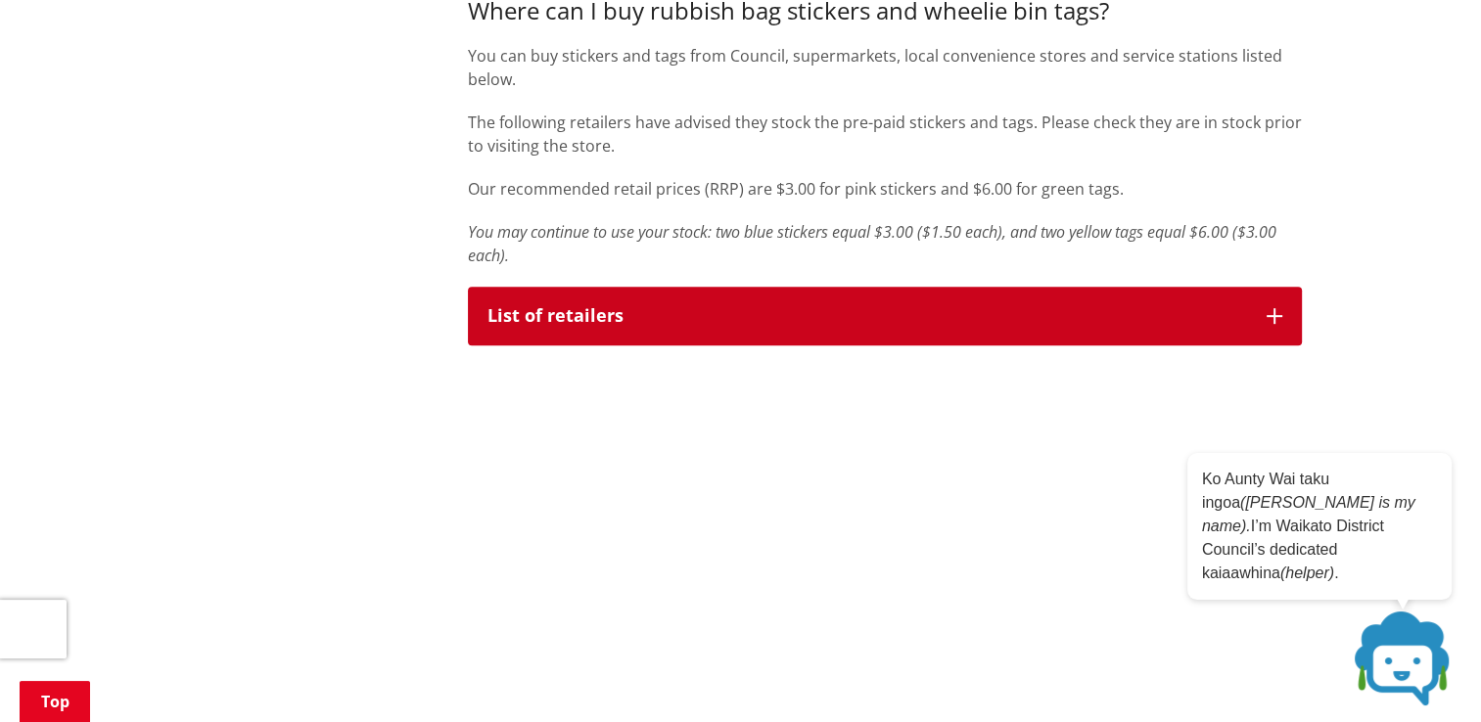
click at [1269, 312] on icon "button" at bounding box center [1274, 316] width 16 height 16
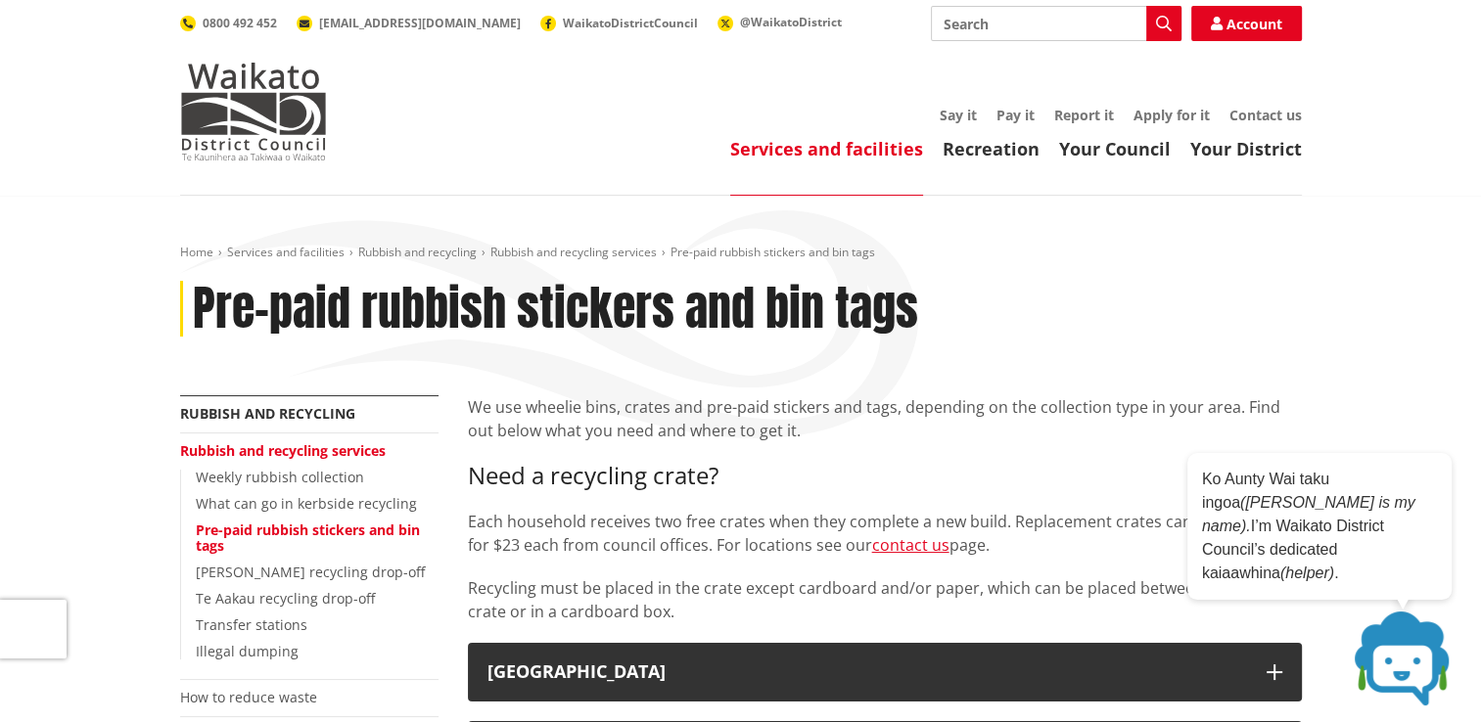
scroll to position [0, 0]
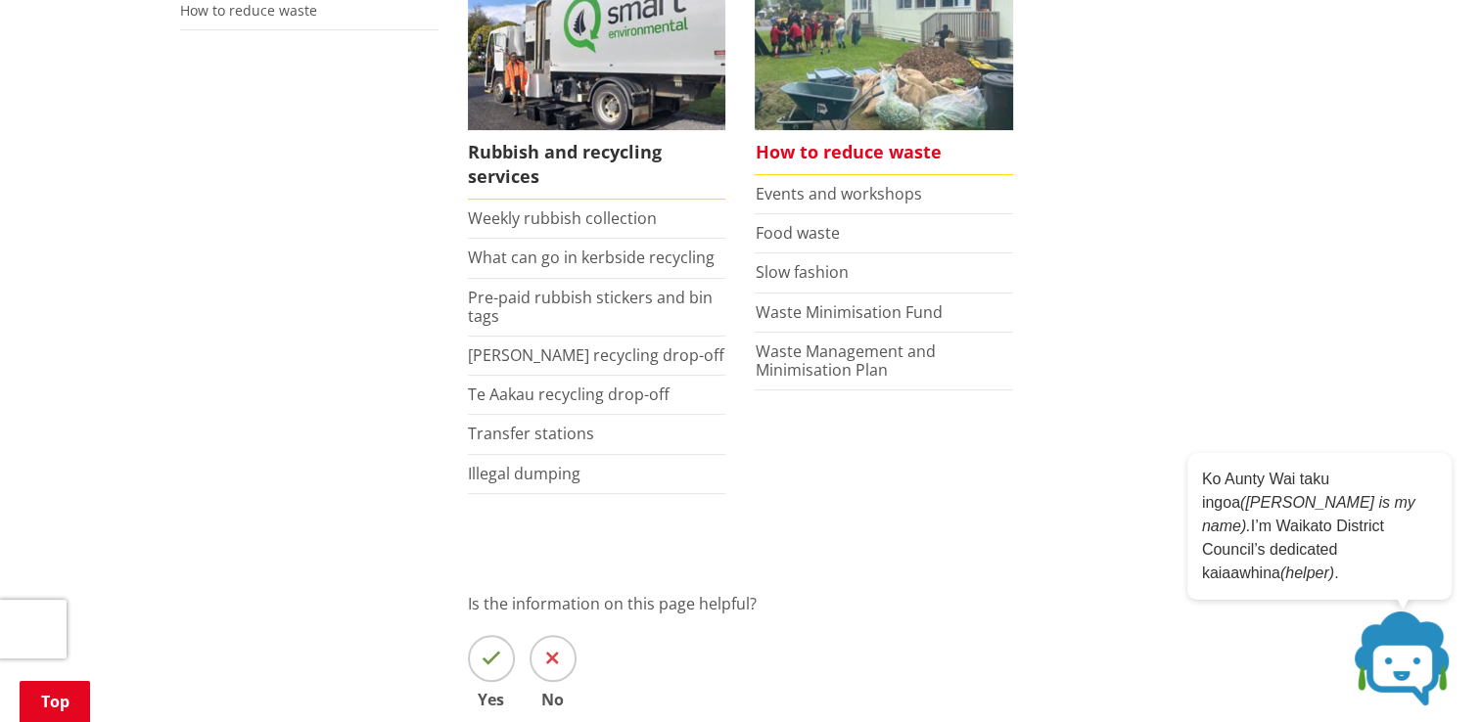
scroll to position [489, 0]
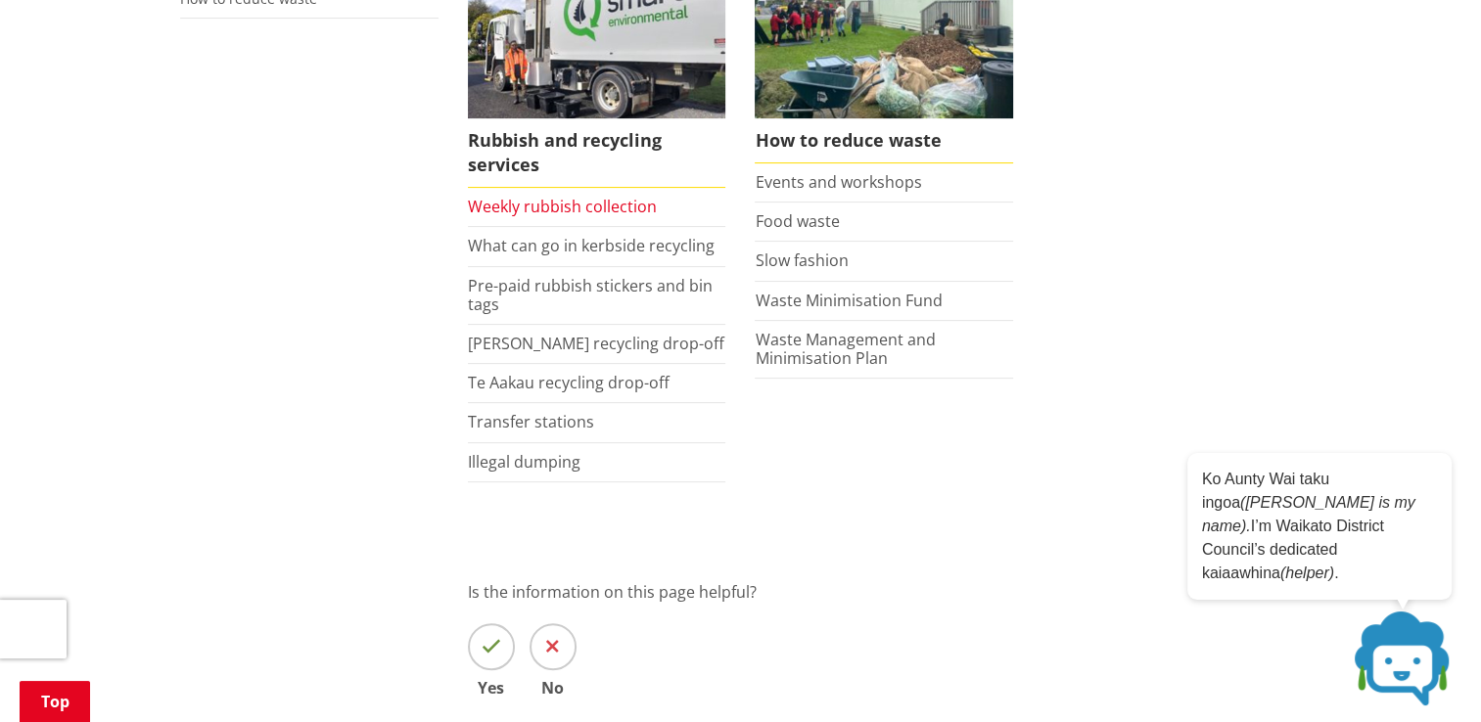
click at [607, 206] on link "Weekly rubbish collection" at bounding box center [562, 207] width 189 height 22
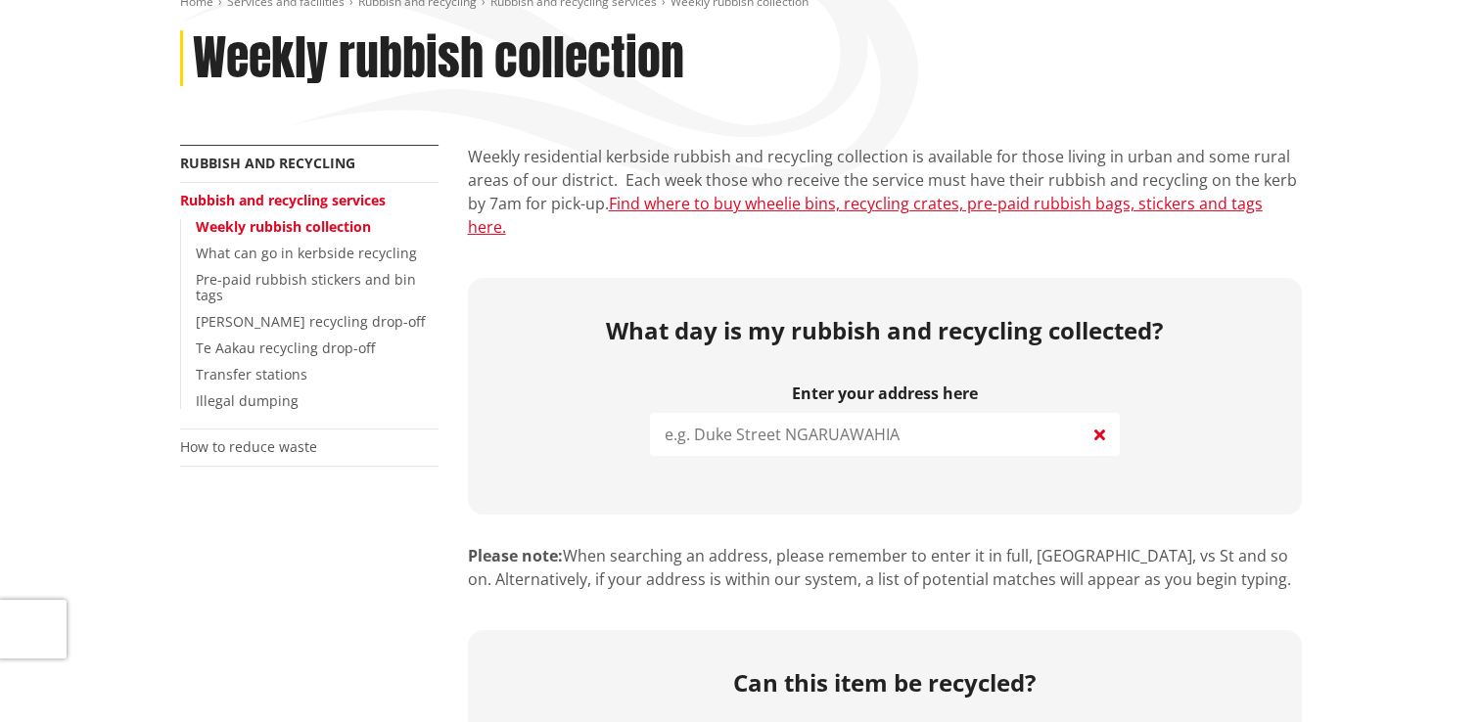
scroll to position [294, 0]
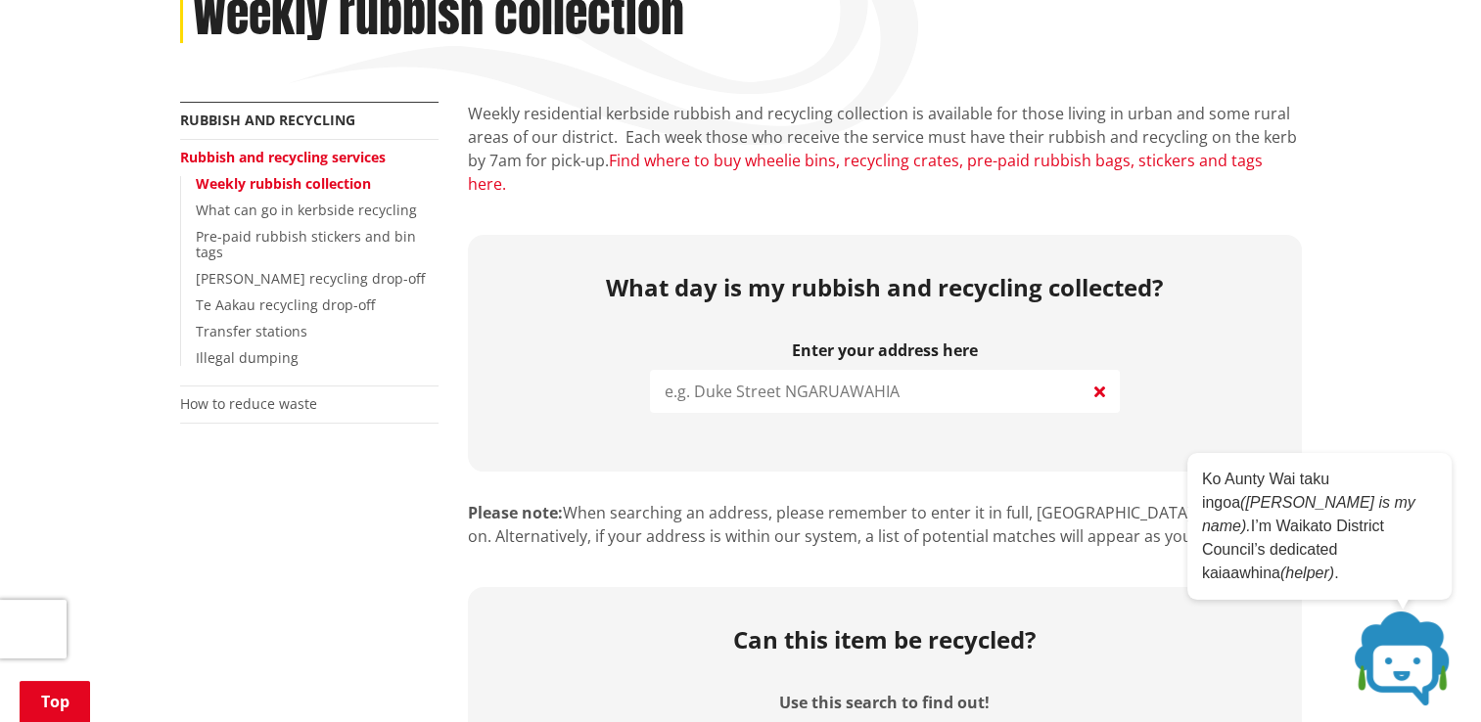
click at [915, 156] on link "Find where to buy wheelie bins, recycling crates, pre-paid rubbish bags, sticke…" at bounding box center [865, 172] width 795 height 45
click at [1020, 160] on link "Find where to buy wheelie bins, recycling crates, pre-paid rubbish bags, sticke…" at bounding box center [865, 172] width 795 height 45
click at [728, 162] on link "Find where to buy wheelie bins, recycling crates, pre-paid rubbish bags, sticke…" at bounding box center [865, 172] width 795 height 45
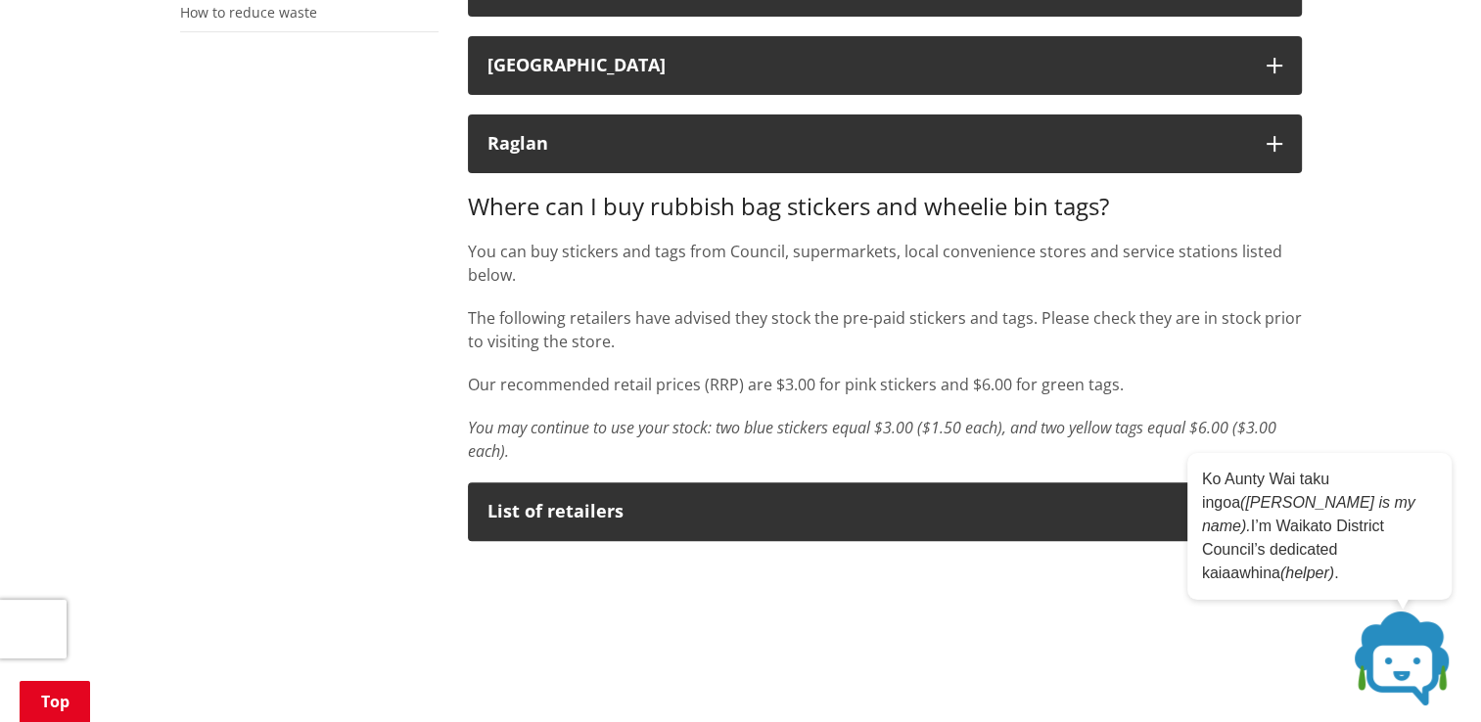
scroll to position [489, 0]
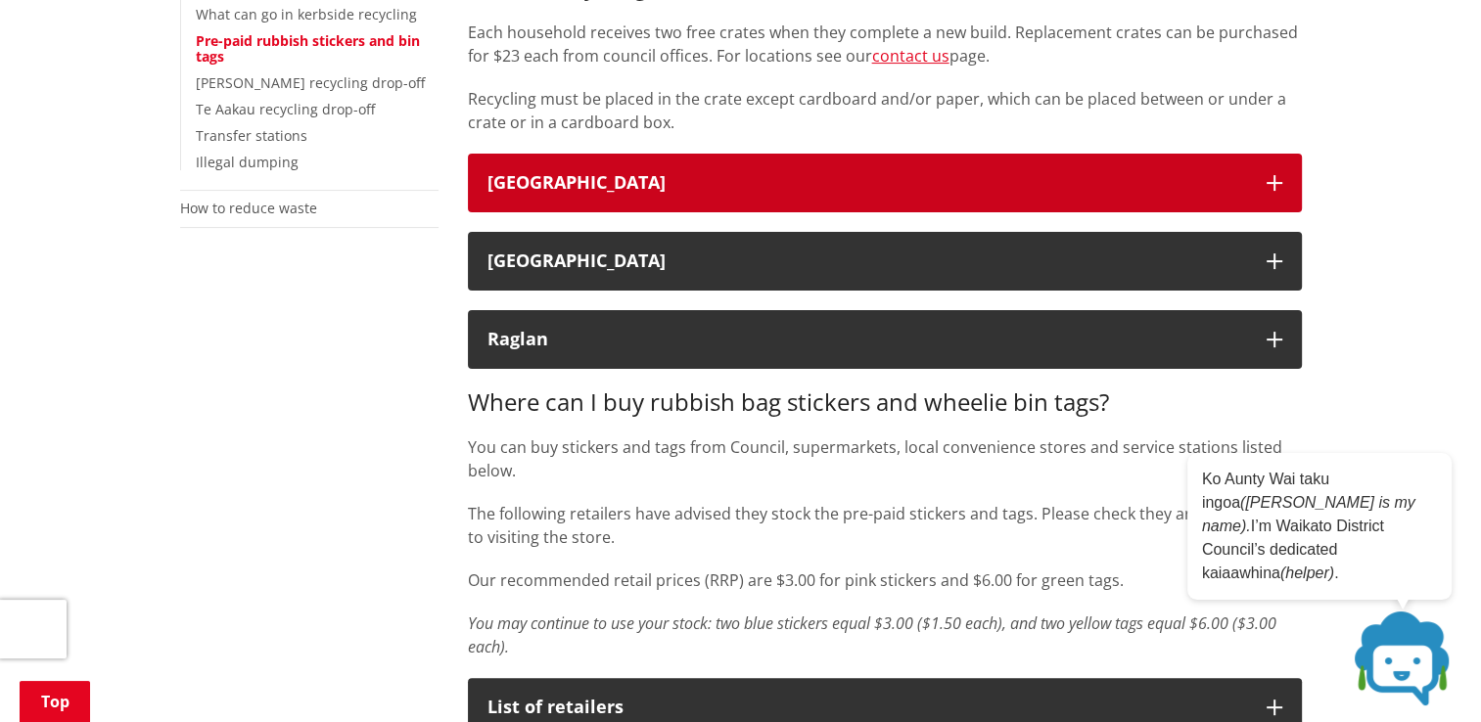
click at [1276, 186] on icon "button" at bounding box center [1274, 183] width 16 height 16
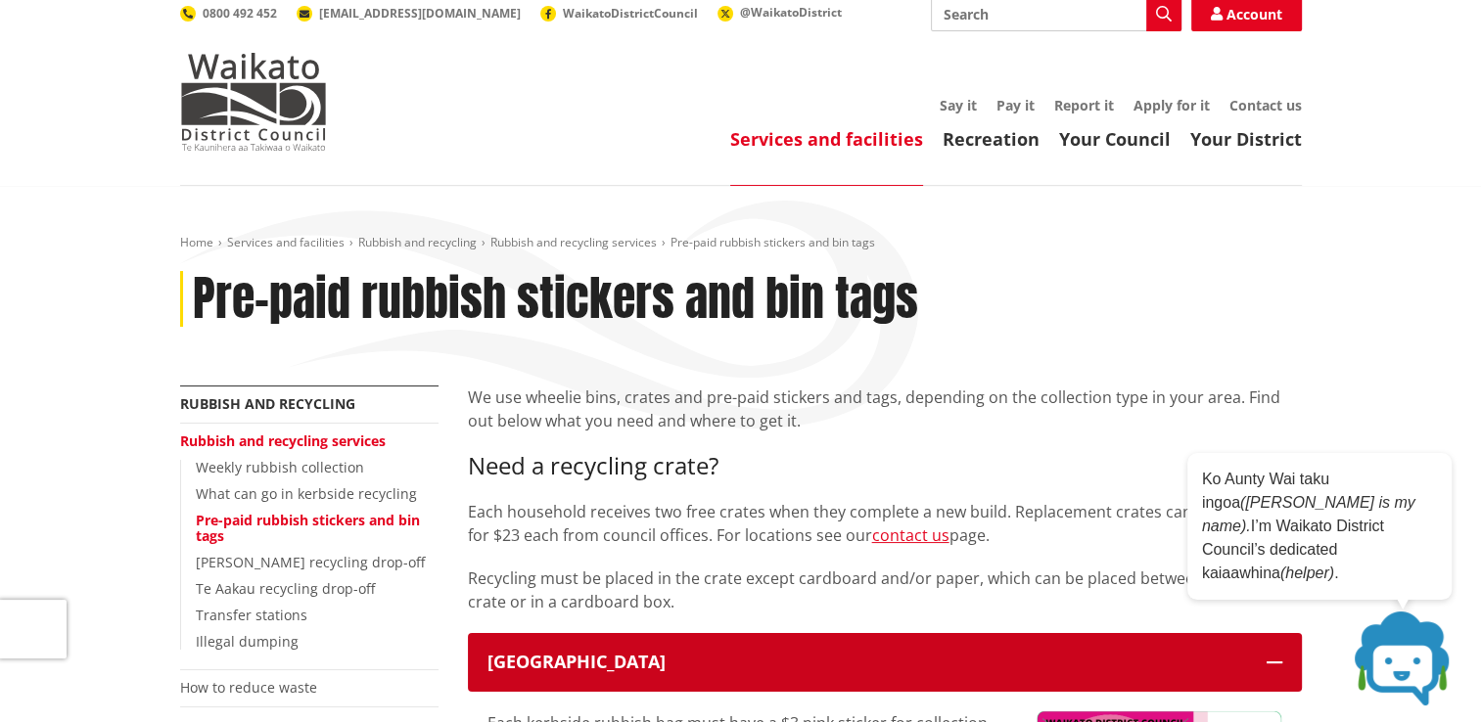
scroll to position [0, 0]
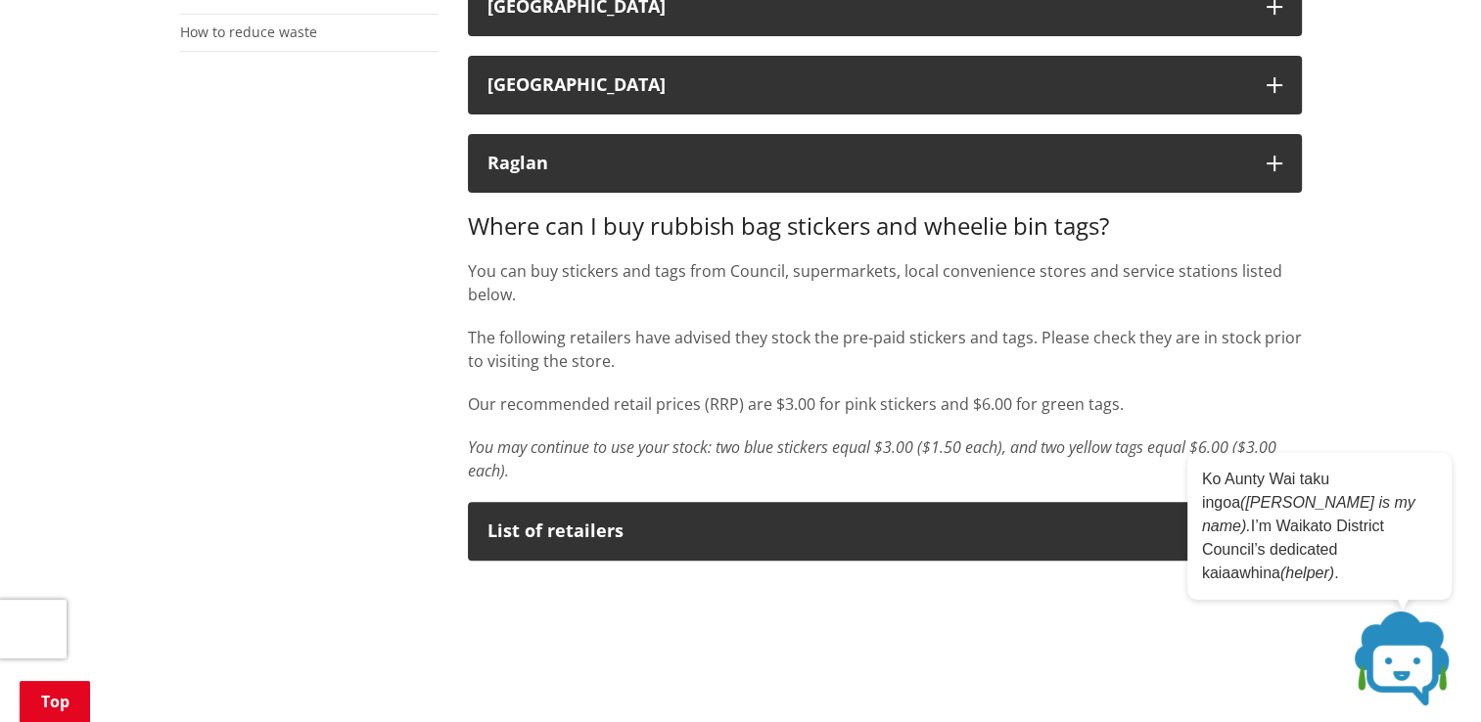
scroll to position [783, 0]
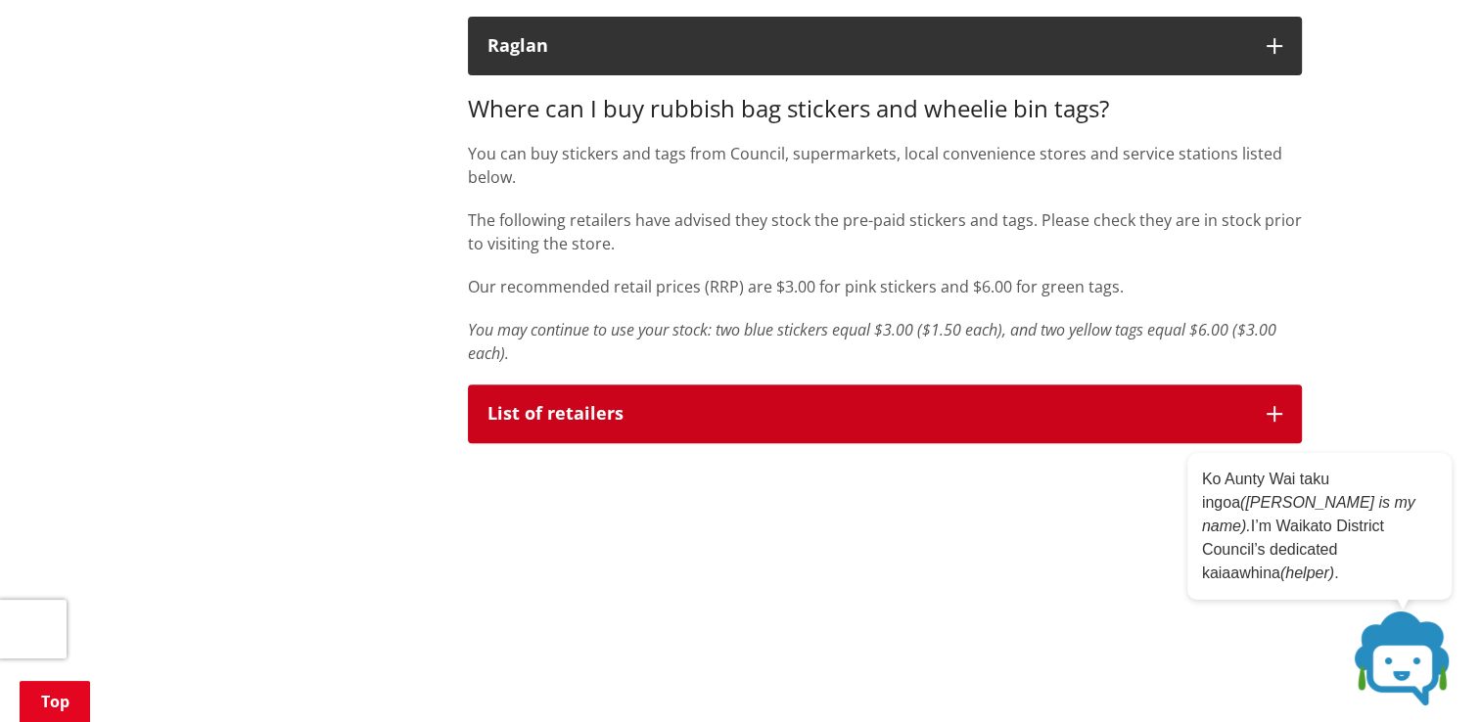
click at [1280, 409] on icon "button" at bounding box center [1274, 414] width 16 height 16
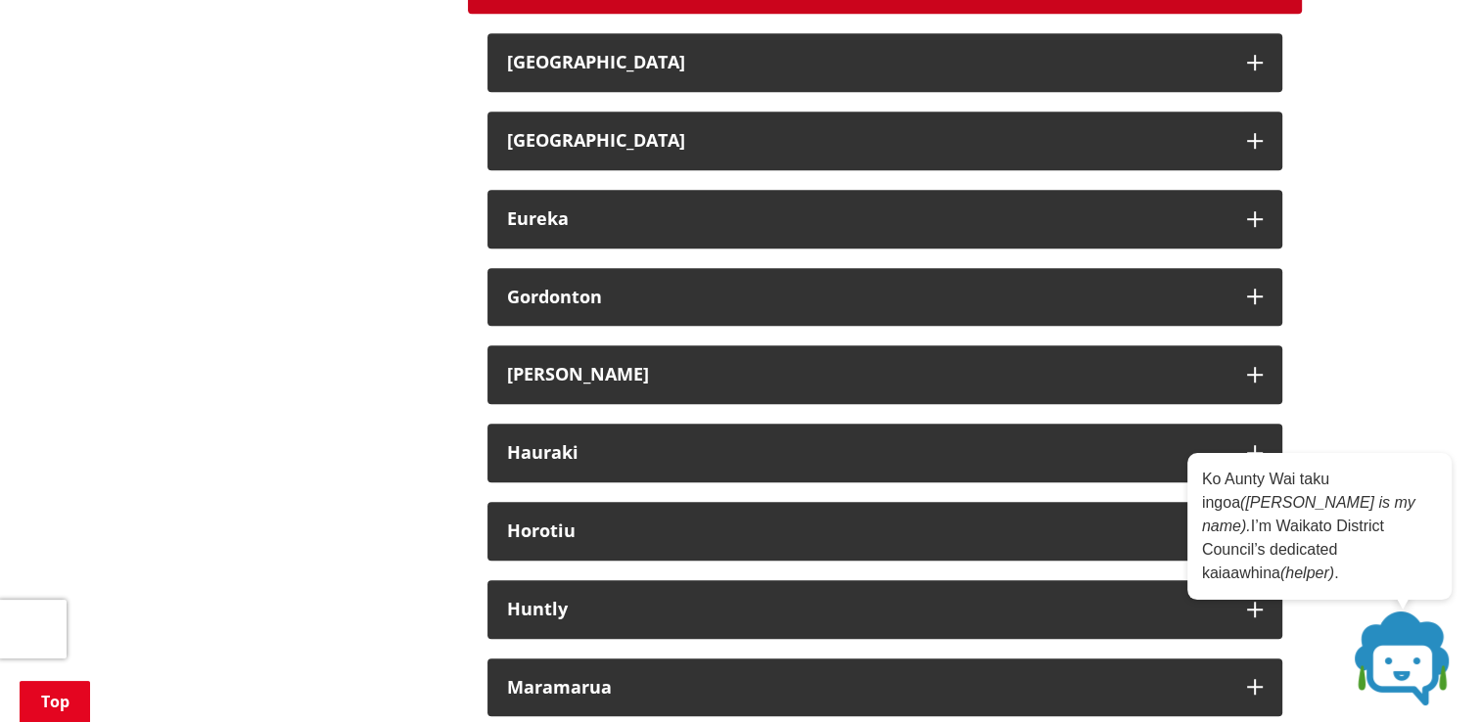
scroll to position [1272, 0]
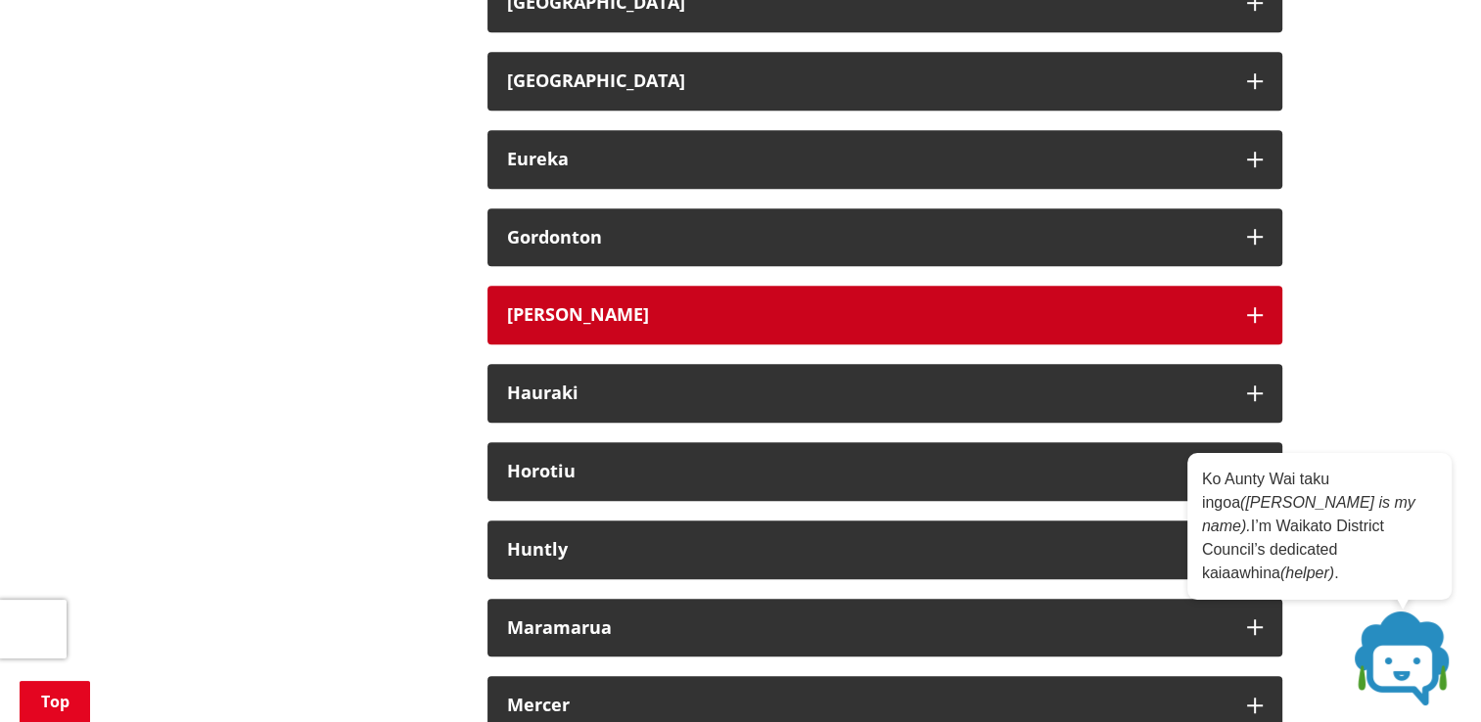
click at [1254, 319] on icon "button" at bounding box center [1255, 315] width 16 height 16
click at [1256, 323] on icon "button" at bounding box center [1255, 315] width 16 height 16
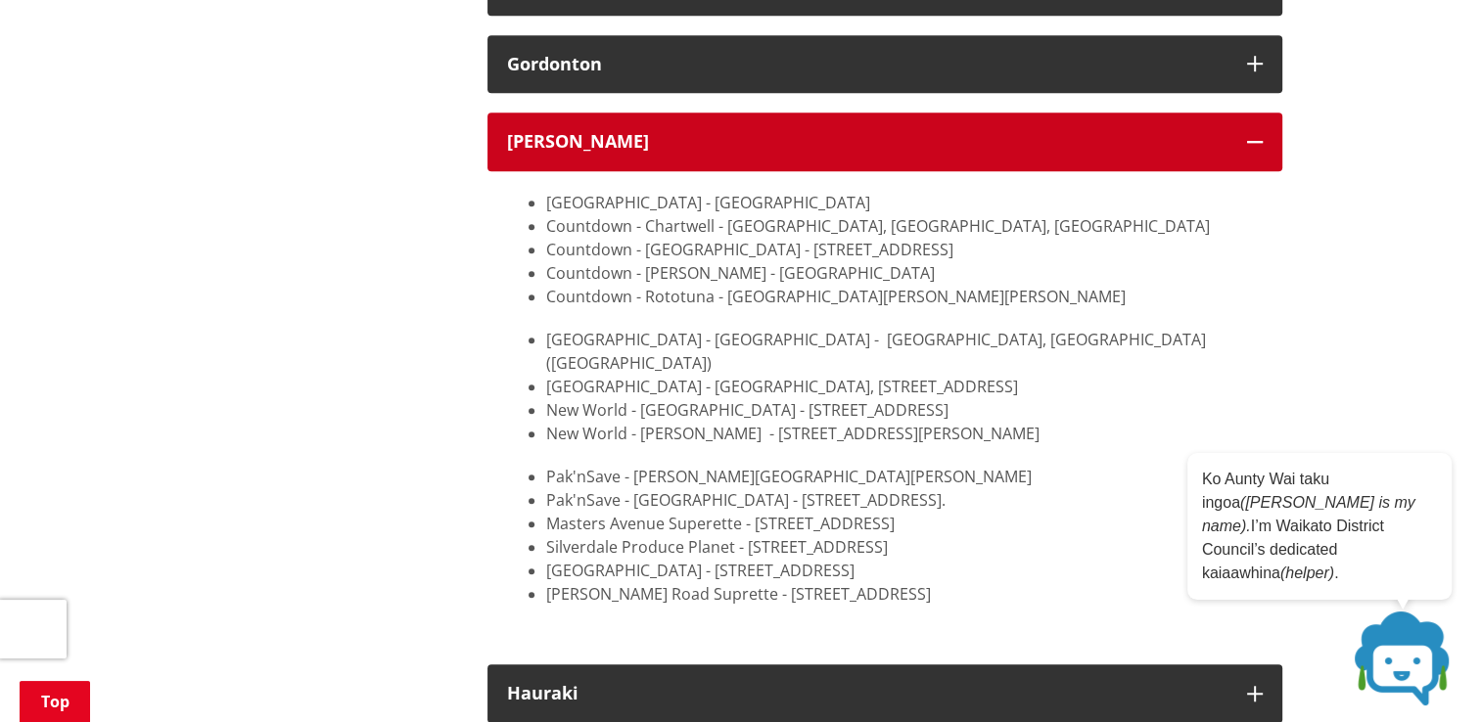
scroll to position [1468, 0]
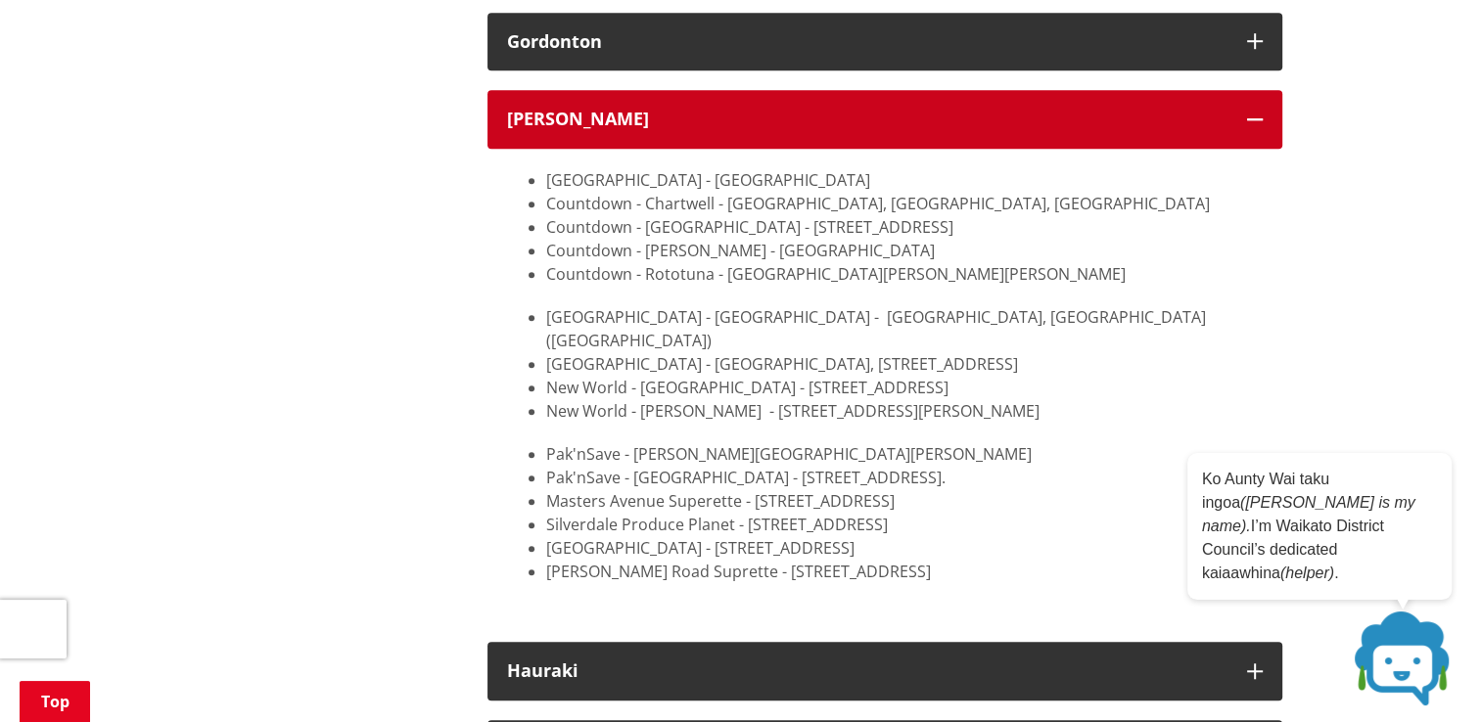
click at [1247, 117] on icon "button" at bounding box center [1255, 120] width 16 height 16
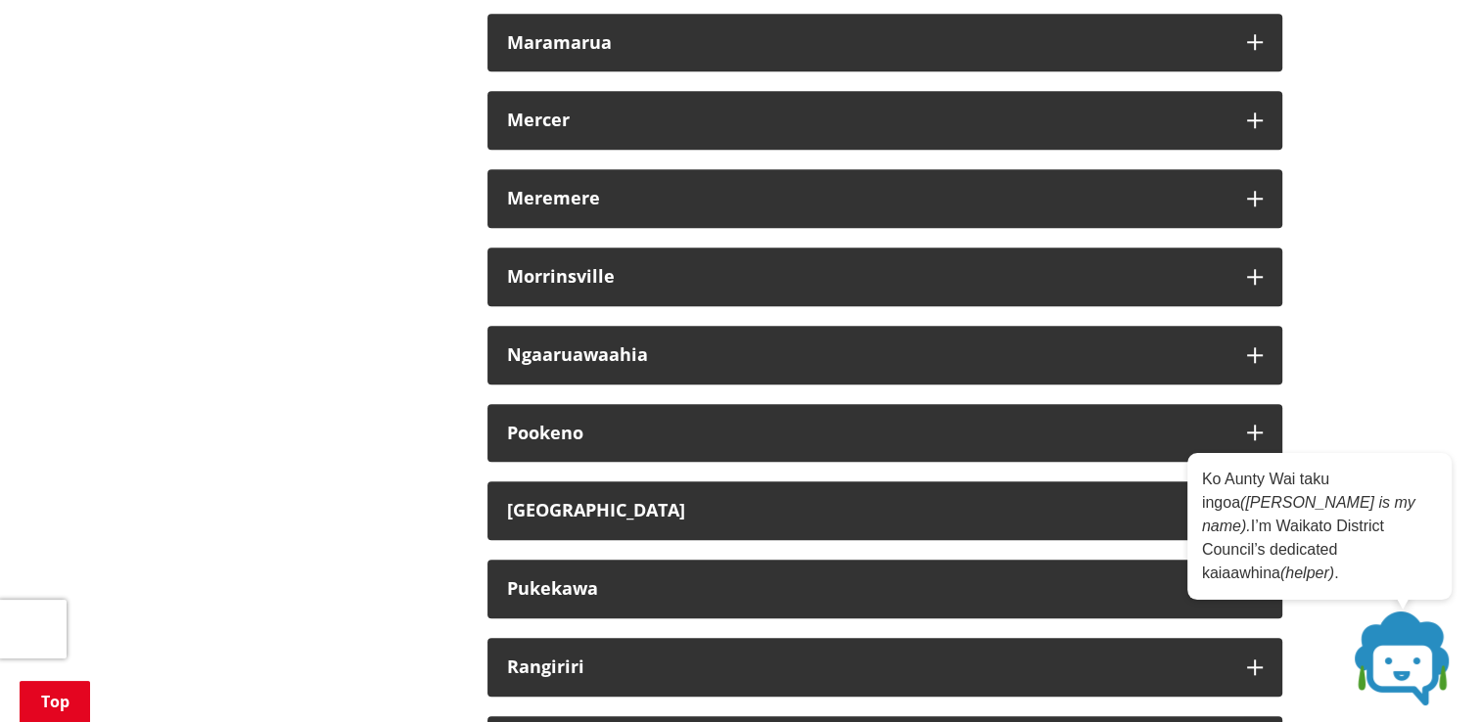
scroll to position [1860, 0]
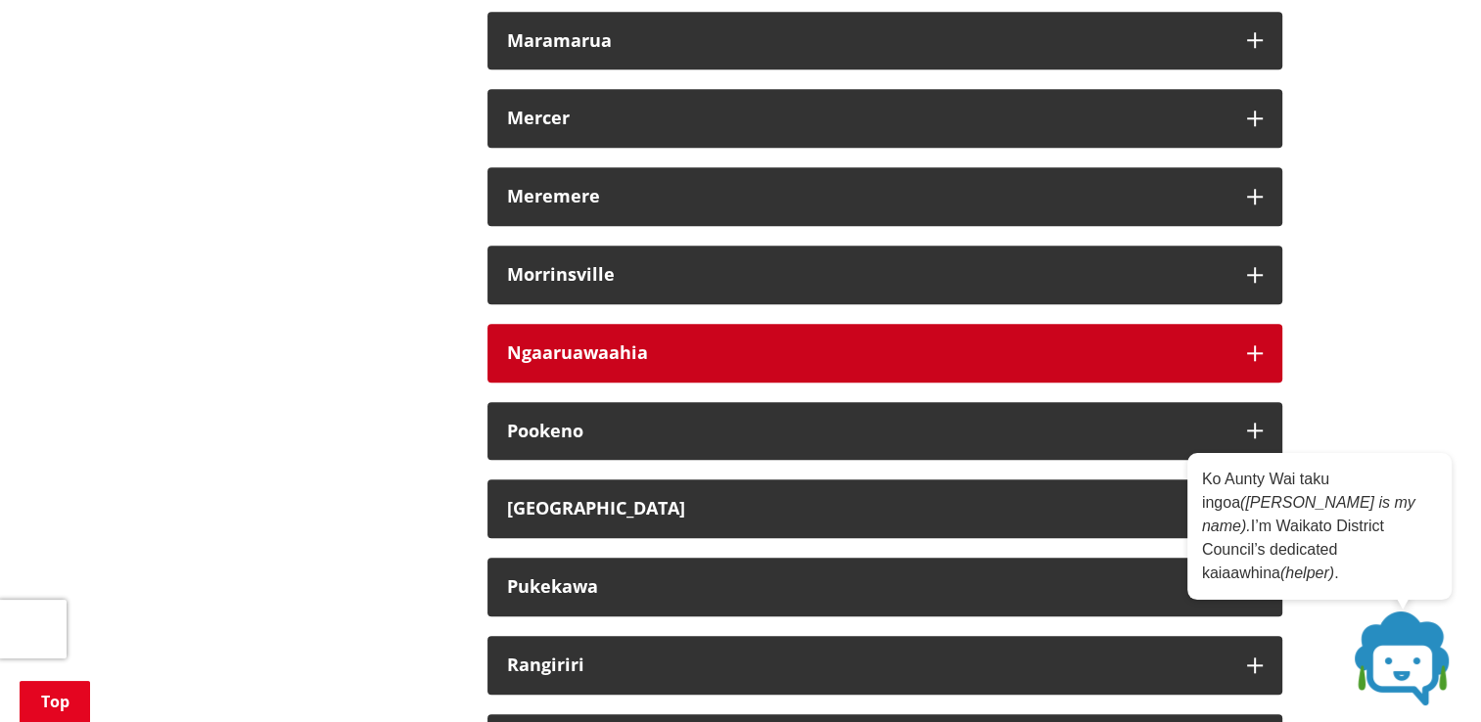
click at [1253, 351] on icon "button" at bounding box center [1255, 353] width 16 height 16
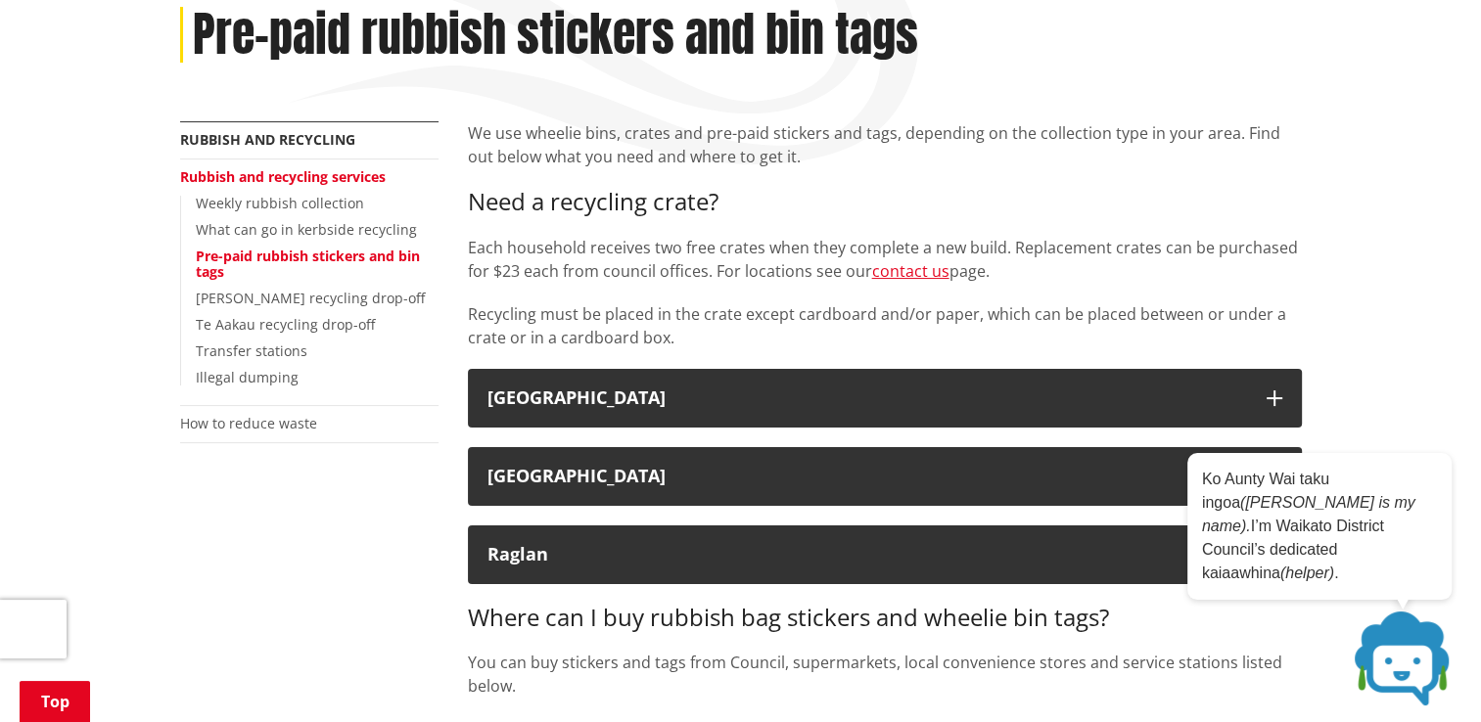
scroll to position [294, 0]
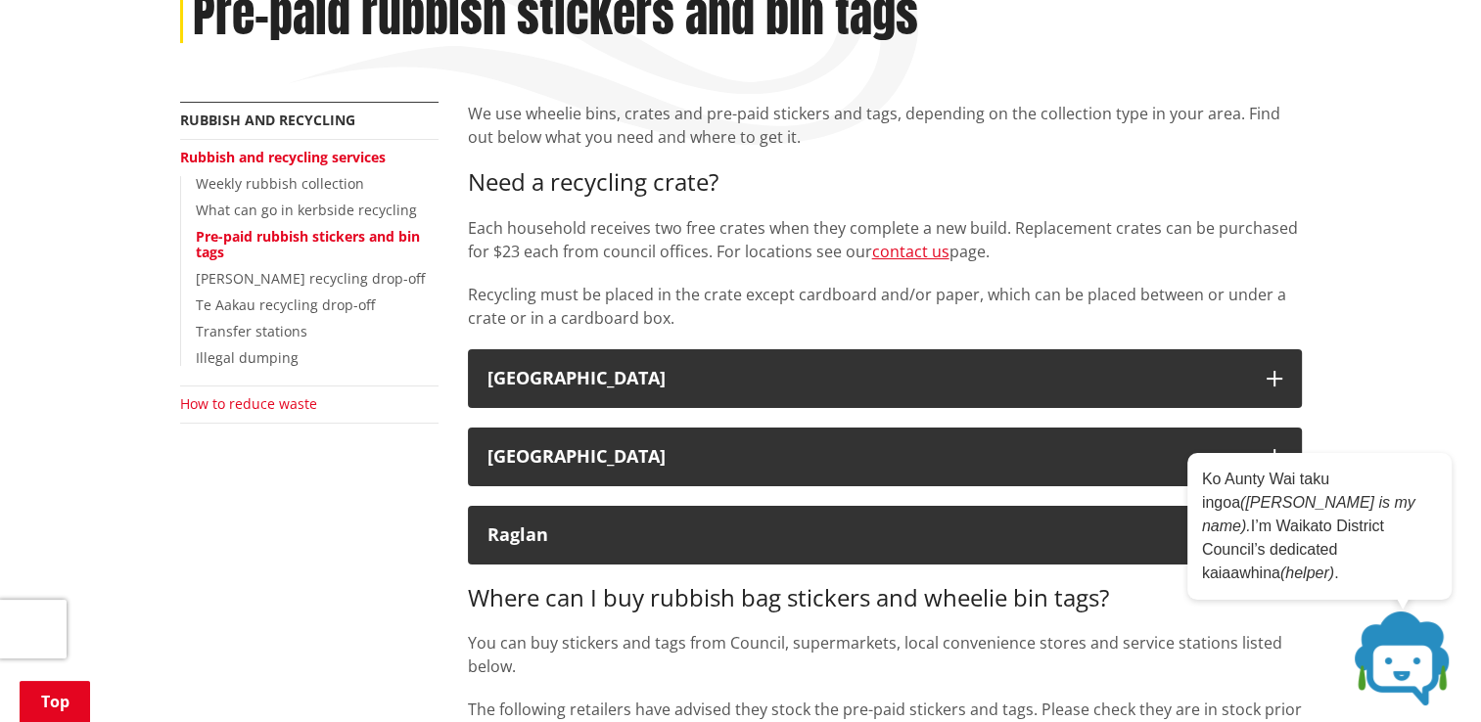
click at [279, 407] on link "How to reduce waste" at bounding box center [248, 403] width 137 height 19
